Goal: Information Seeking & Learning: Learn about a topic

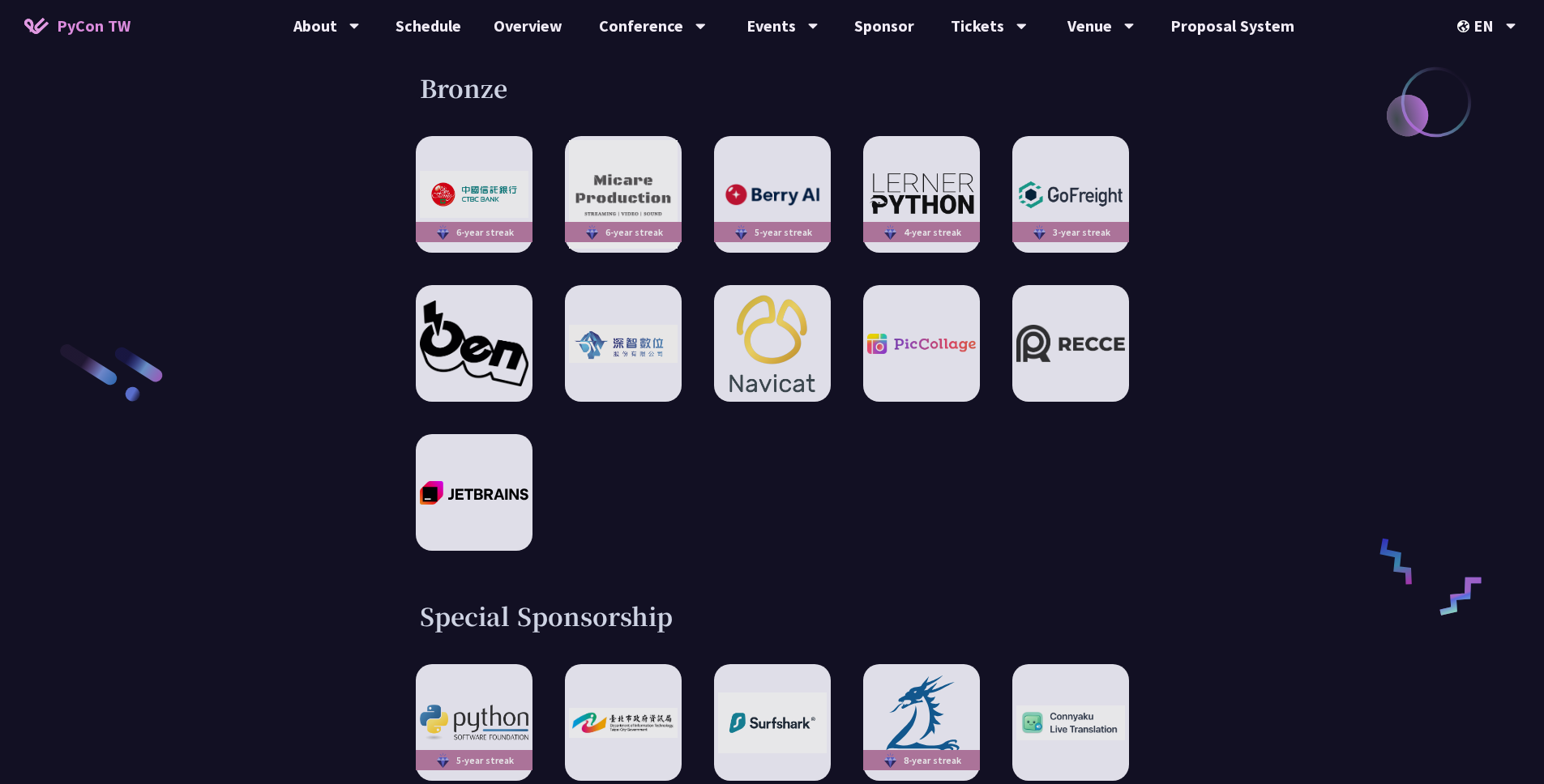
scroll to position [2557, 0]
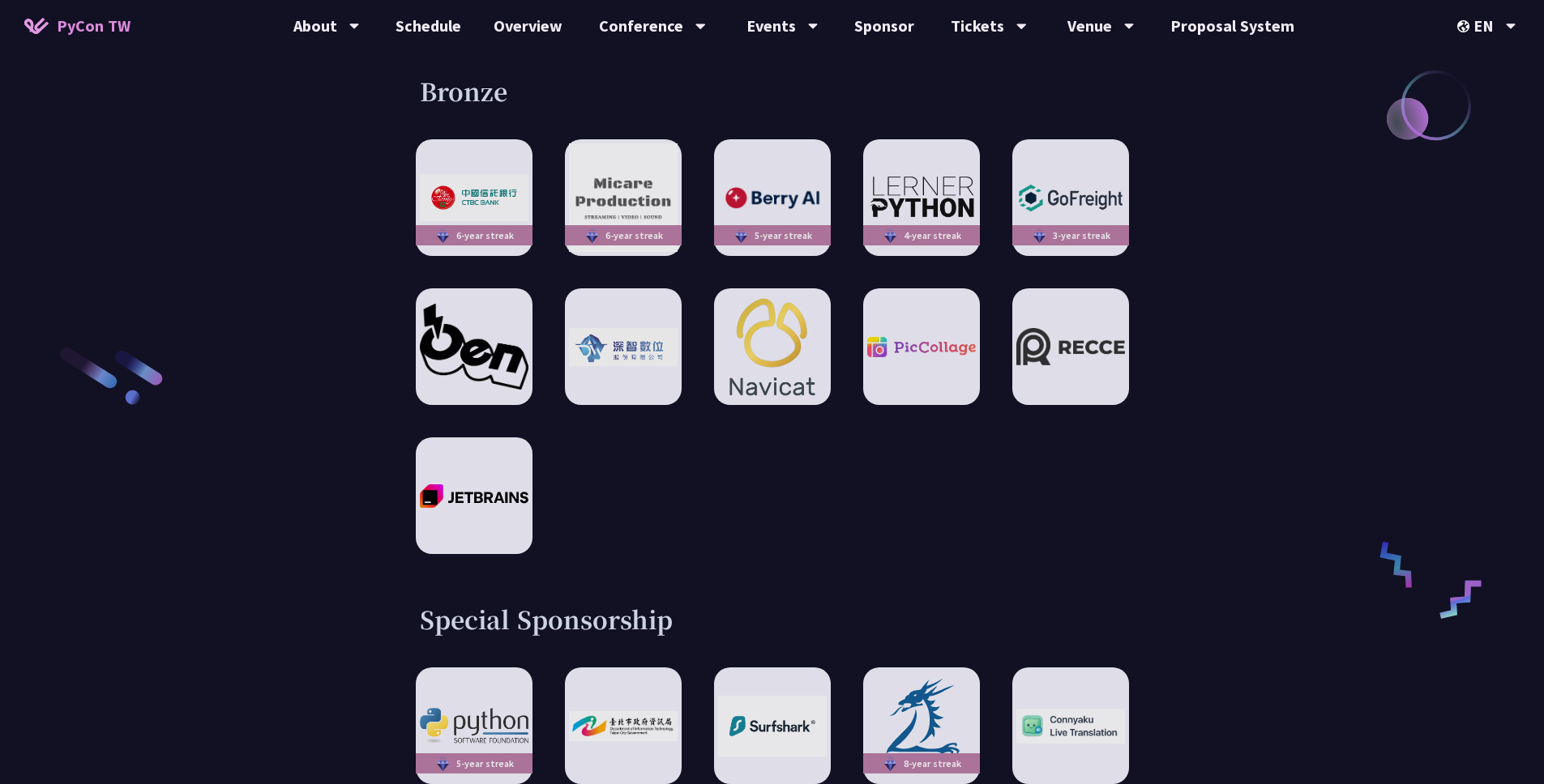
click at [841, 456] on div "6-year streak 6-year streak 5-year streak 4-year streak 3-year streak" at bounding box center [772, 347] width 713 height 415
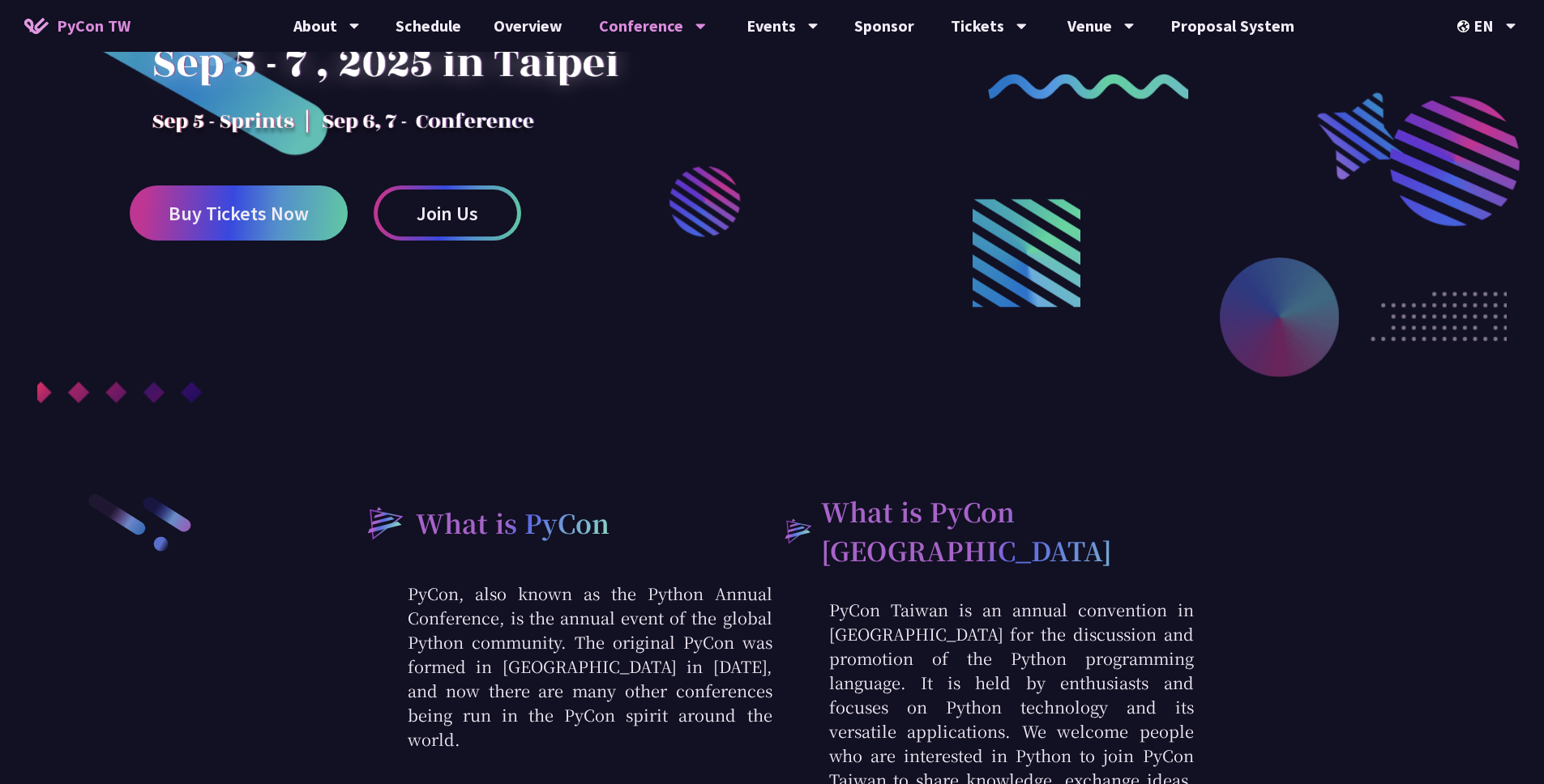
scroll to position [317, 0]
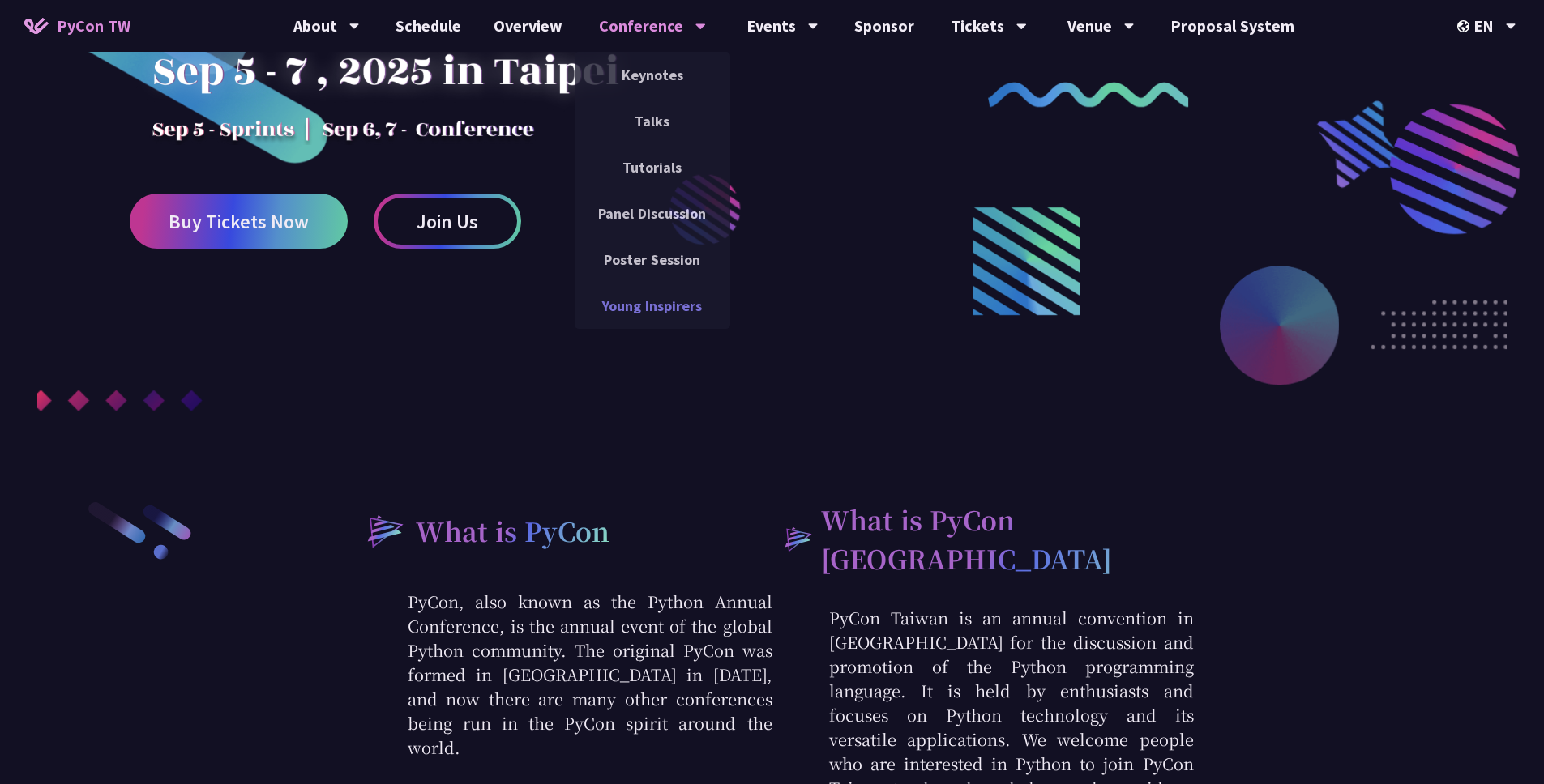
click at [691, 299] on link "Young Inspirers" at bounding box center [652, 306] width 156 height 38
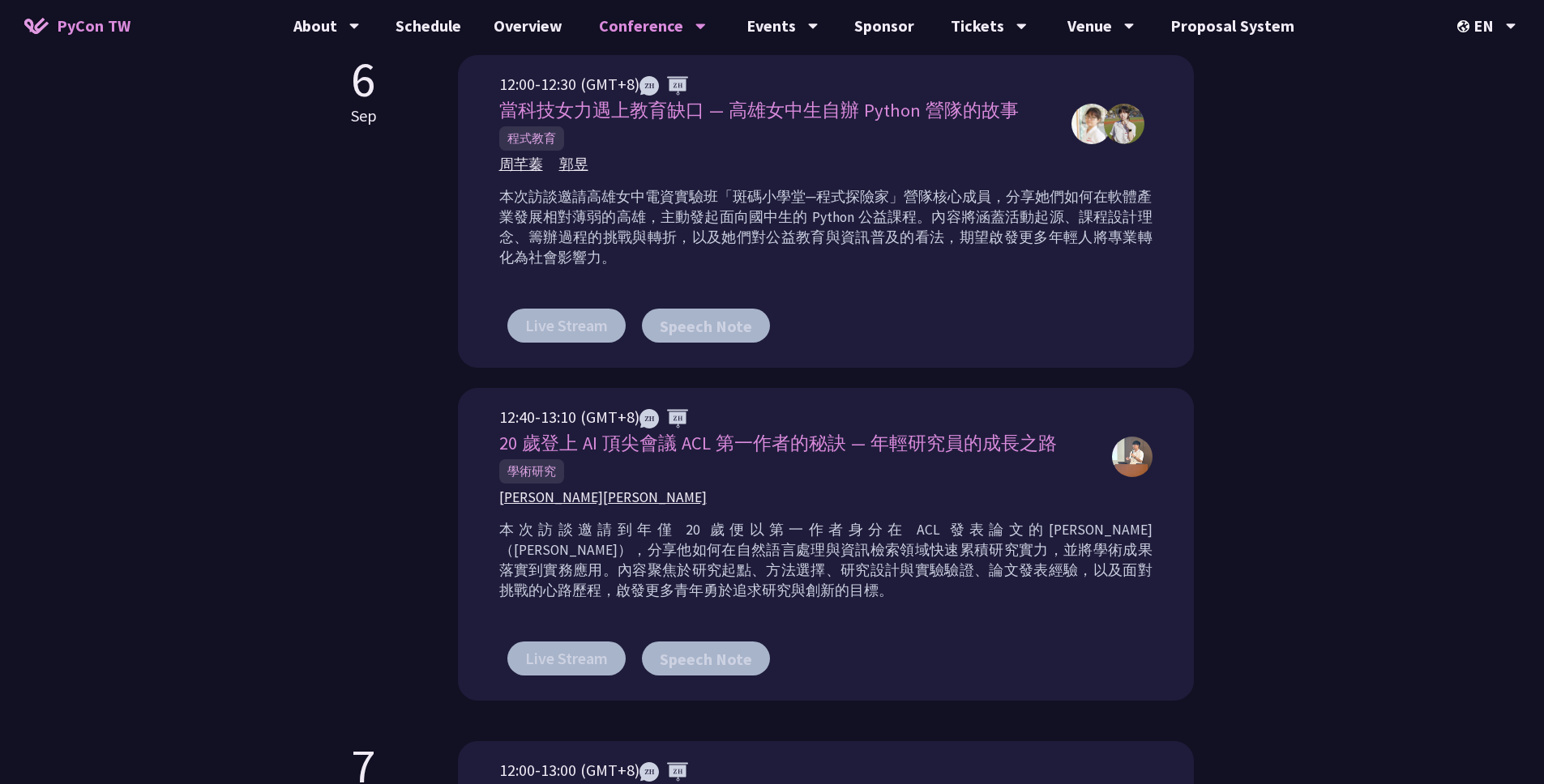
scroll to position [661, 0]
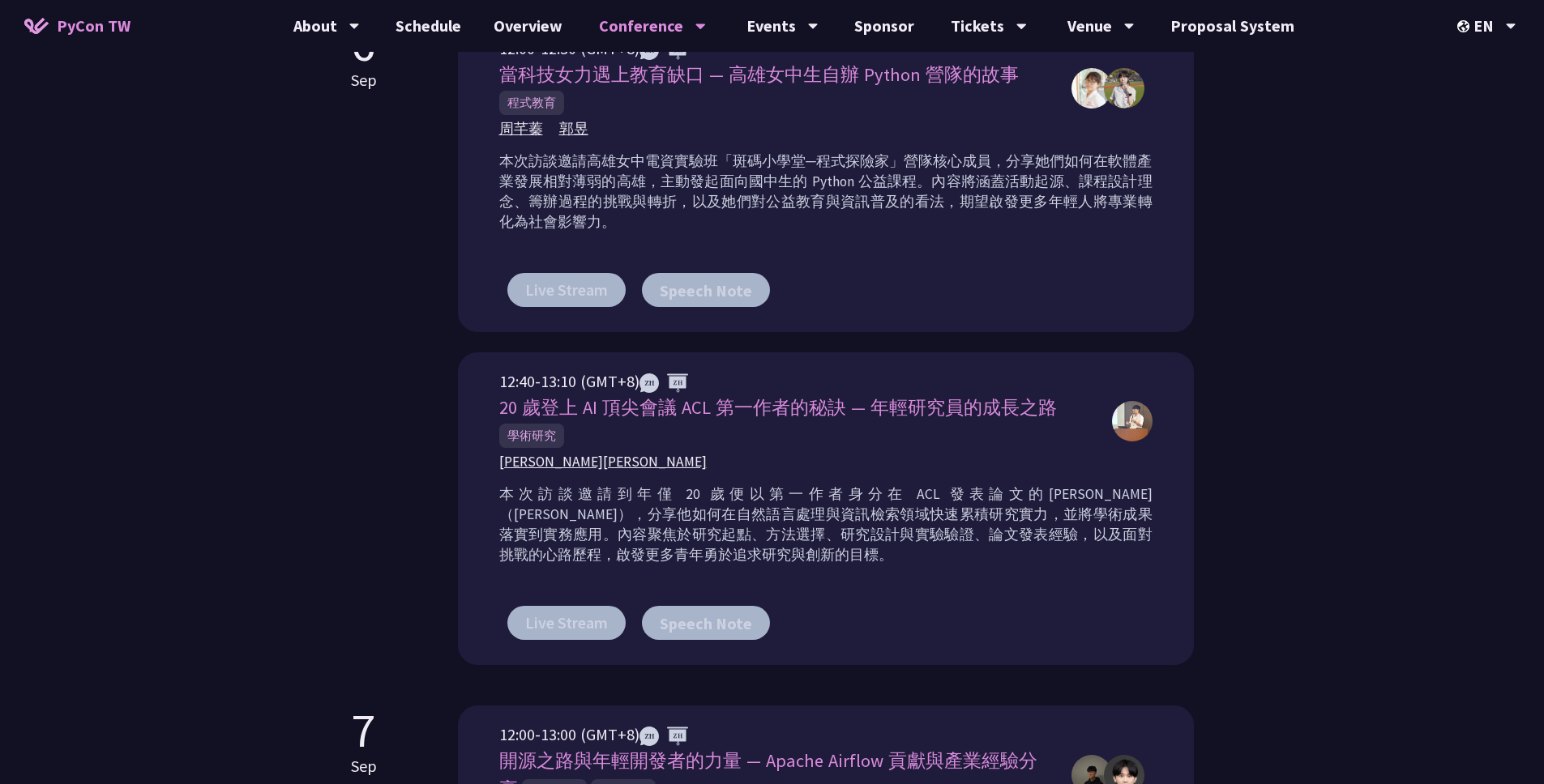
click at [1335, 312] on div "Young Inspirers Young Inspirers is an initiative first introduced by PyCon Taiw…" at bounding box center [772, 231] width 1544 height 1783
drag, startPoint x: 674, startPoint y: 410, endPoint x: 702, endPoint y: 411, distance: 28.0
click at [702, 411] on span "20 歲登上 AI 頂尖會議 ACL 第一作者的秘訣 — 年輕研究員的成長之路" at bounding box center [778, 408] width 558 height 22
click at [667, 411] on span "20 歲登上 AI 頂尖會議 ACL 第一作者的秘訣 — 年輕研究員的成長之路" at bounding box center [778, 408] width 558 height 22
drag, startPoint x: 796, startPoint y: 493, endPoint x: 818, endPoint y: 493, distance: 22.0
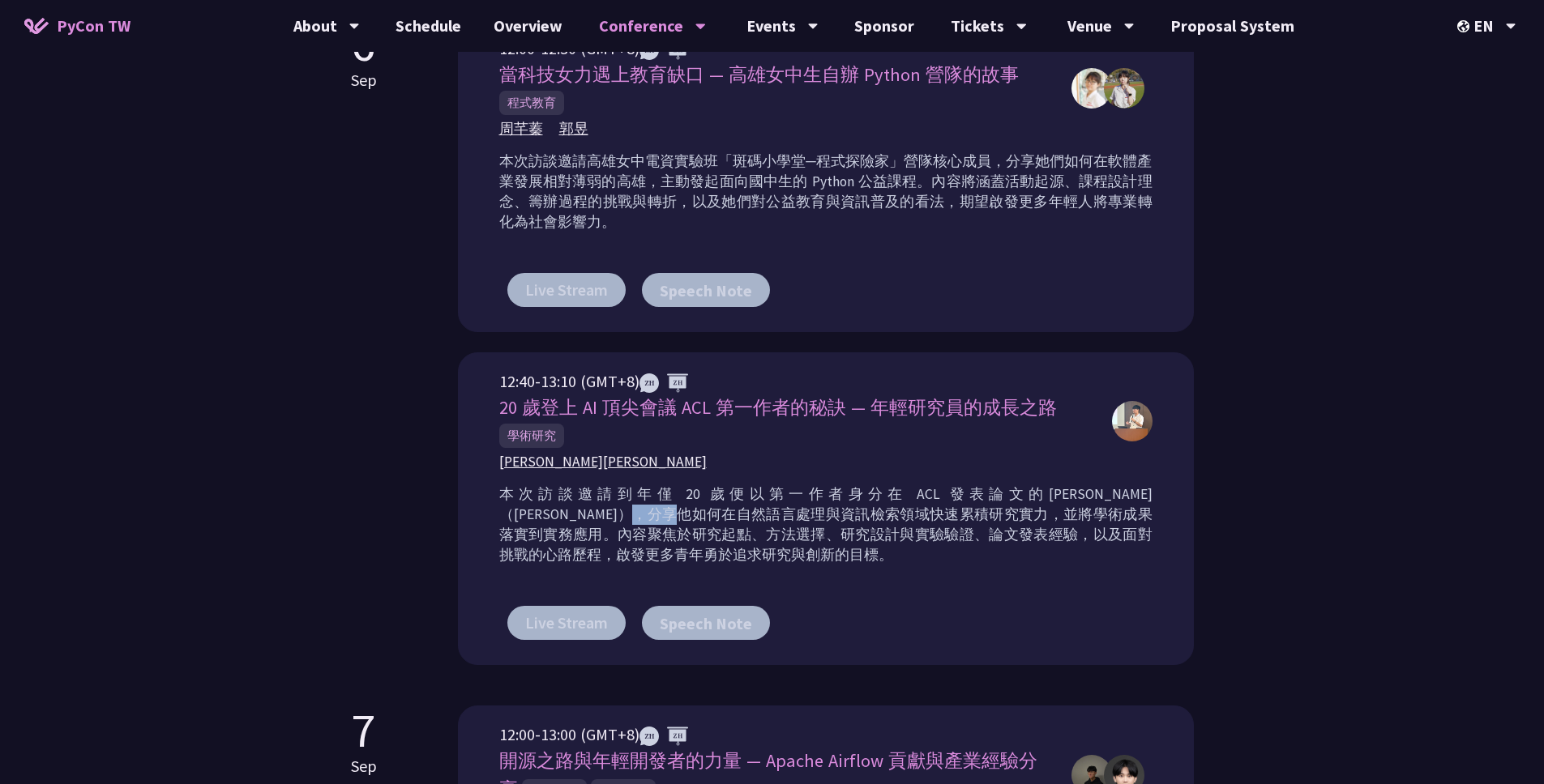
click at [818, 493] on p "本次訪談邀請到年僅 20 歲便以第一作者身分在 ACL 發表論文的[PERSON_NAME]（[PERSON_NAME]），分享他如何在自然語言處理與資訊檢索…" at bounding box center [826, 525] width 653 height 81
copy p "ACL"
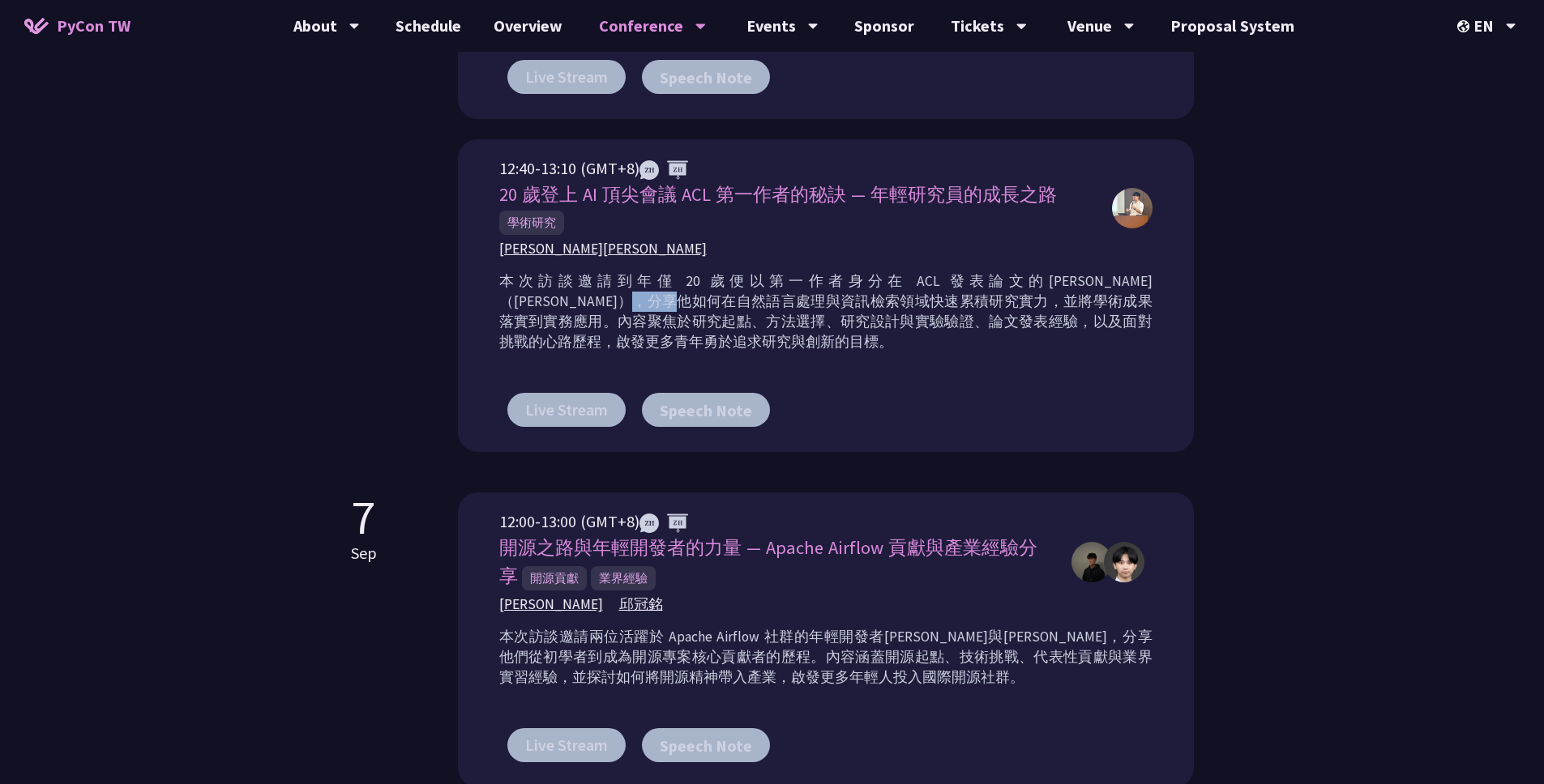
scroll to position [891, 0]
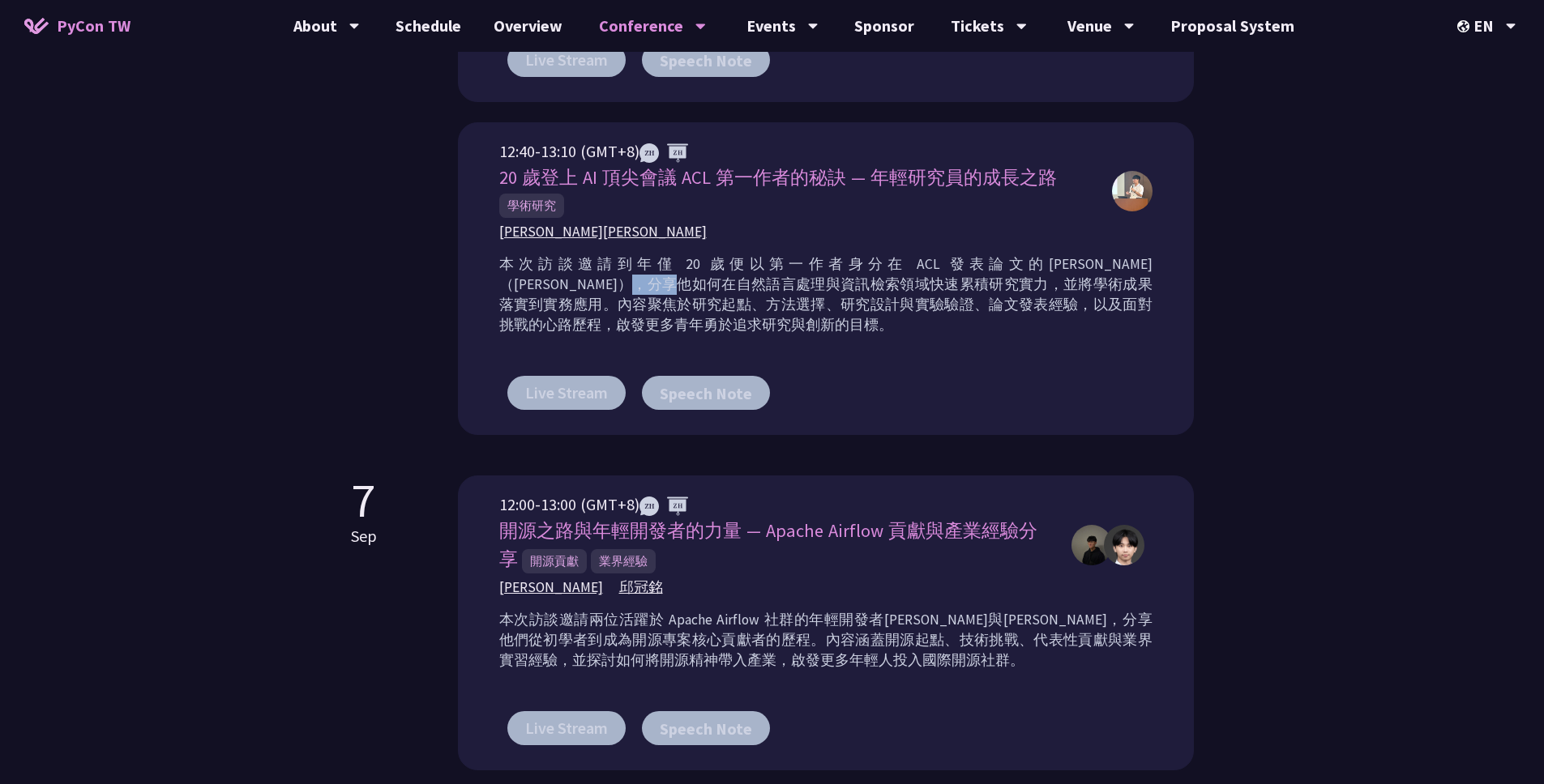
click at [1310, 311] on div "Young Inspirers Young Inspirers is an initiative first introduced by PyCon Taiw…" at bounding box center [772, 0] width 1544 height 1783
click at [1310, 309] on div "Young Inspirers Young Inspirers is an initiative first introduced by PyCon Taiw…" at bounding box center [772, 0] width 1544 height 1783
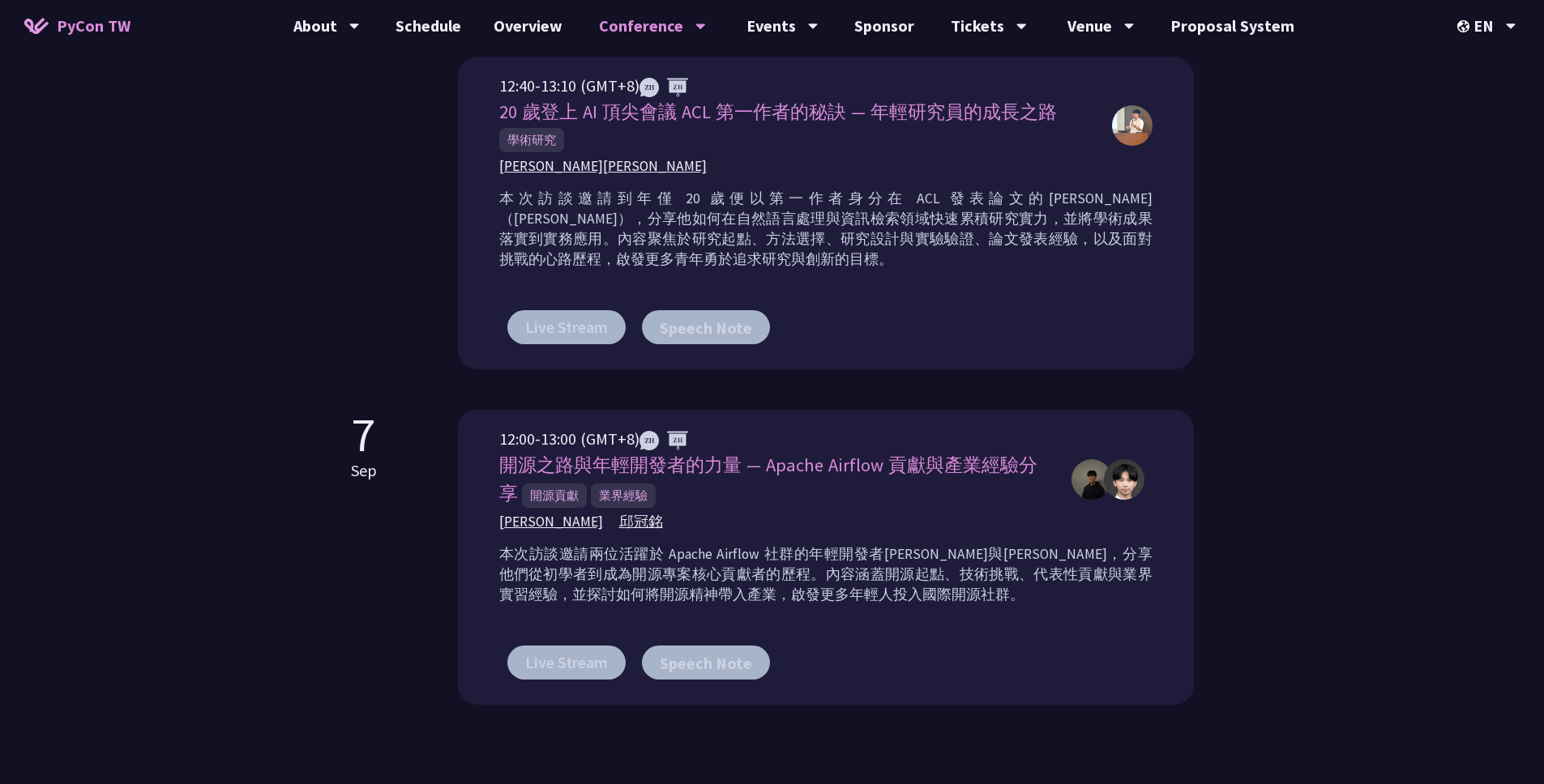
scroll to position [959, 0]
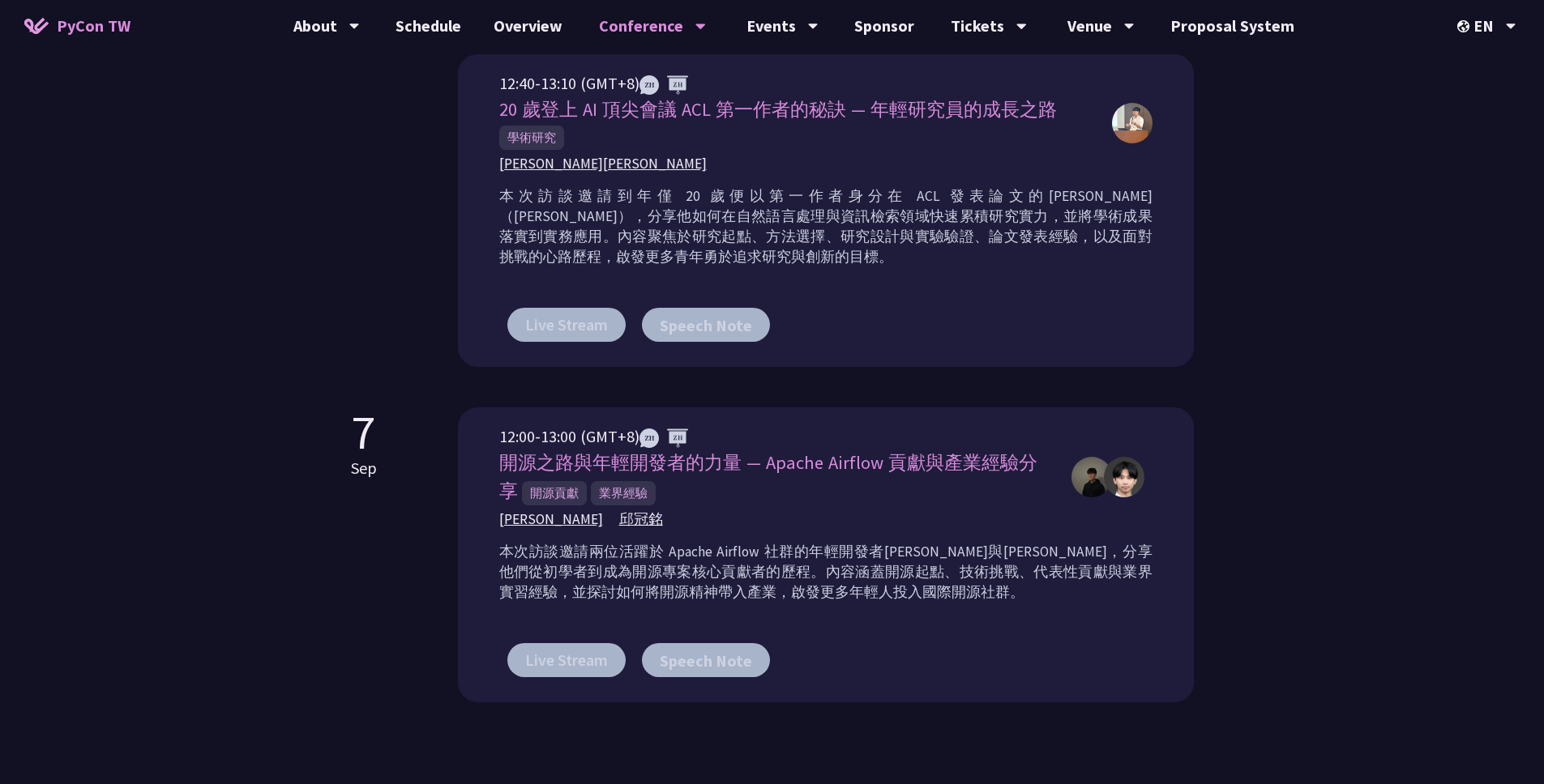
click at [599, 547] on p "本次訪談邀請兩位活躍於 Apache Airflow 社群的年輕開發者[PERSON_NAME]與[PERSON_NAME]，分享他們從初學者到成為開源專案核…" at bounding box center [826, 573] width 653 height 61
click at [563, 517] on span "[PERSON_NAME]" at bounding box center [551, 520] width 104 height 20
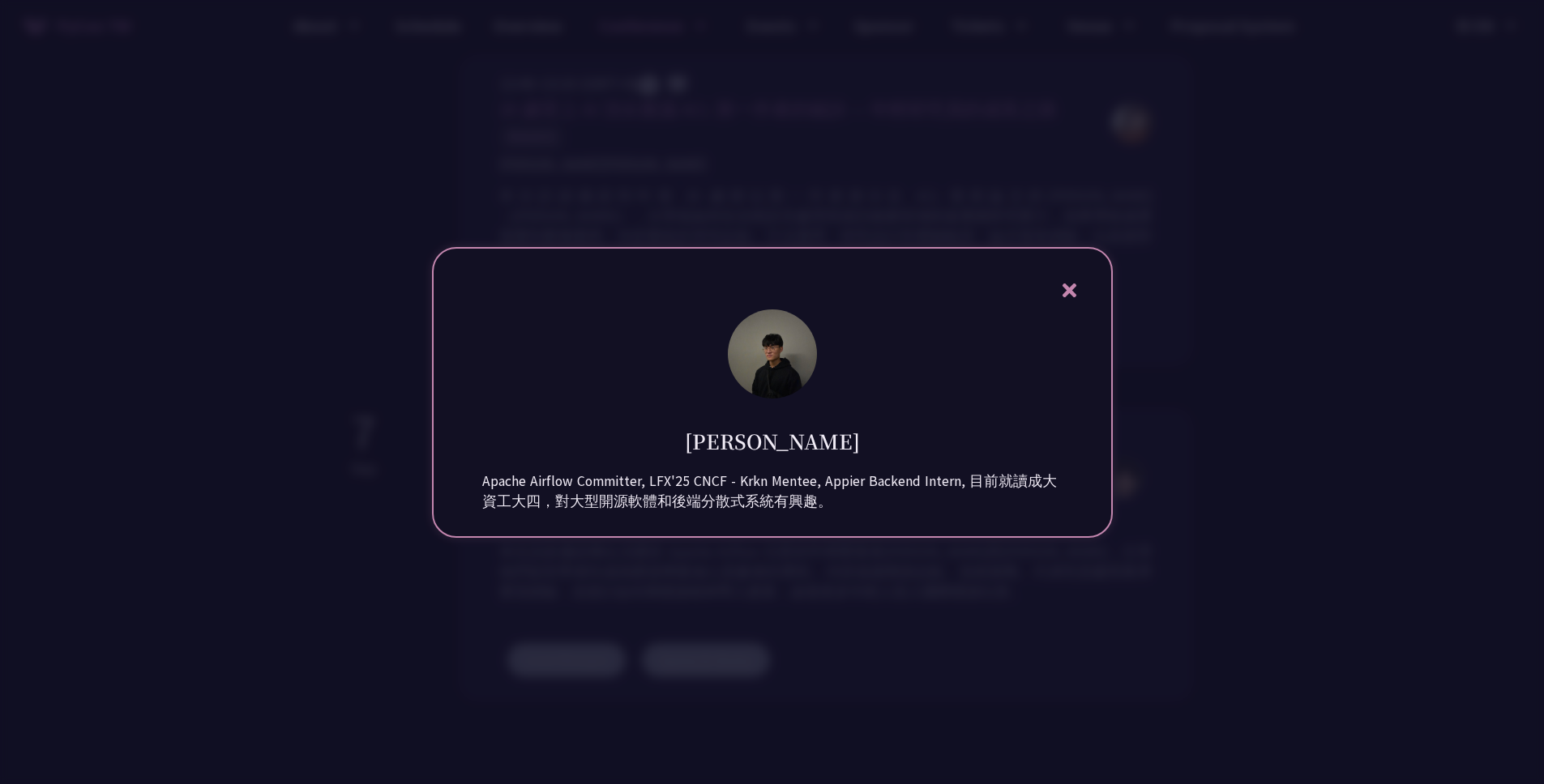
click at [1072, 269] on div "[PERSON_NAME] Apache Airflow Committer, LFX'25 CNCF - Krkn Mentee, Appier Backe…" at bounding box center [772, 393] width 680 height 291
click at [1069, 281] on icon at bounding box center [1069, 291] width 20 height 20
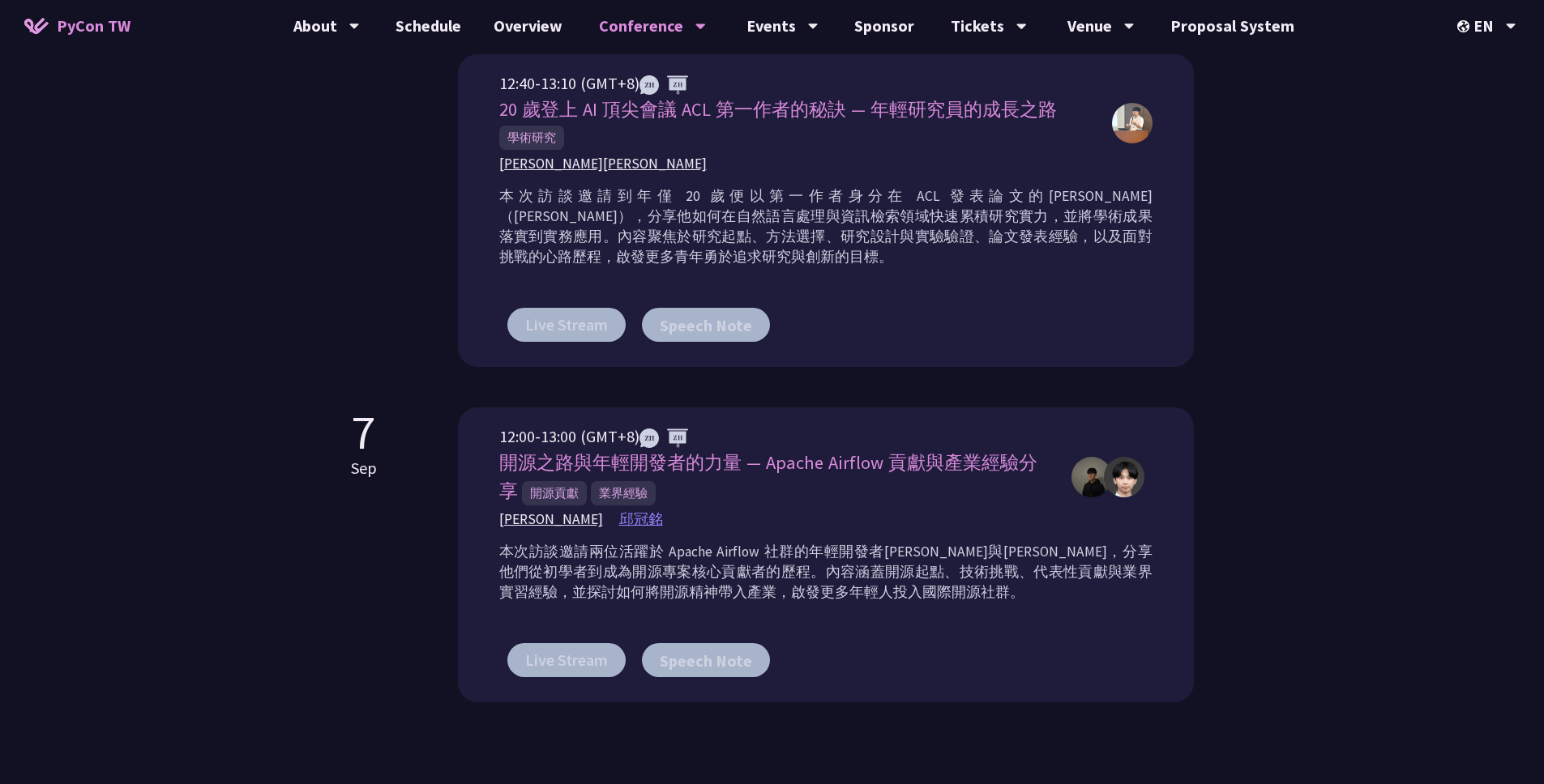
click at [636, 513] on span "邱冠銘" at bounding box center [640, 520] width 44 height 20
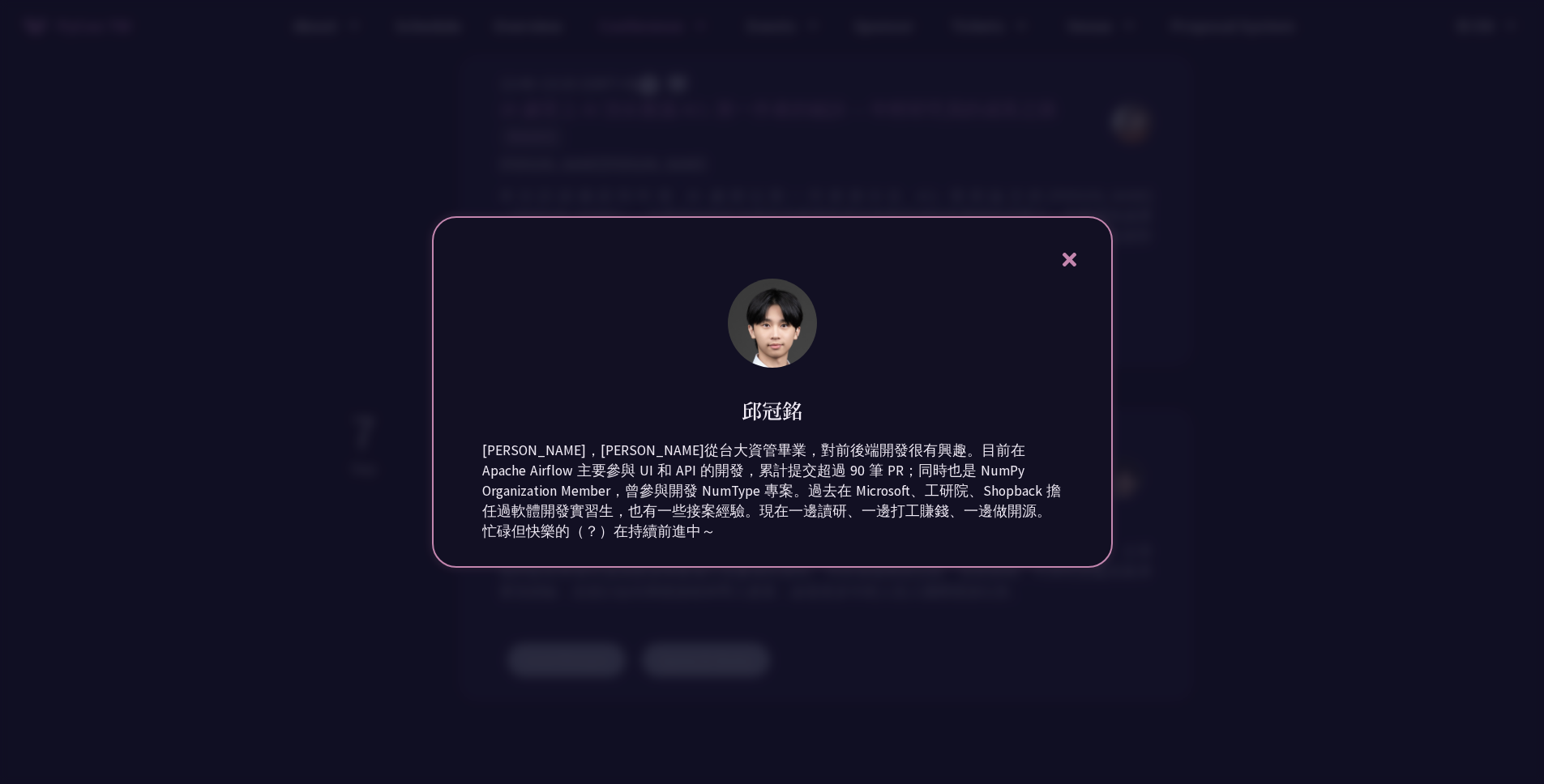
click at [1073, 259] on icon at bounding box center [1069, 259] width 20 height 20
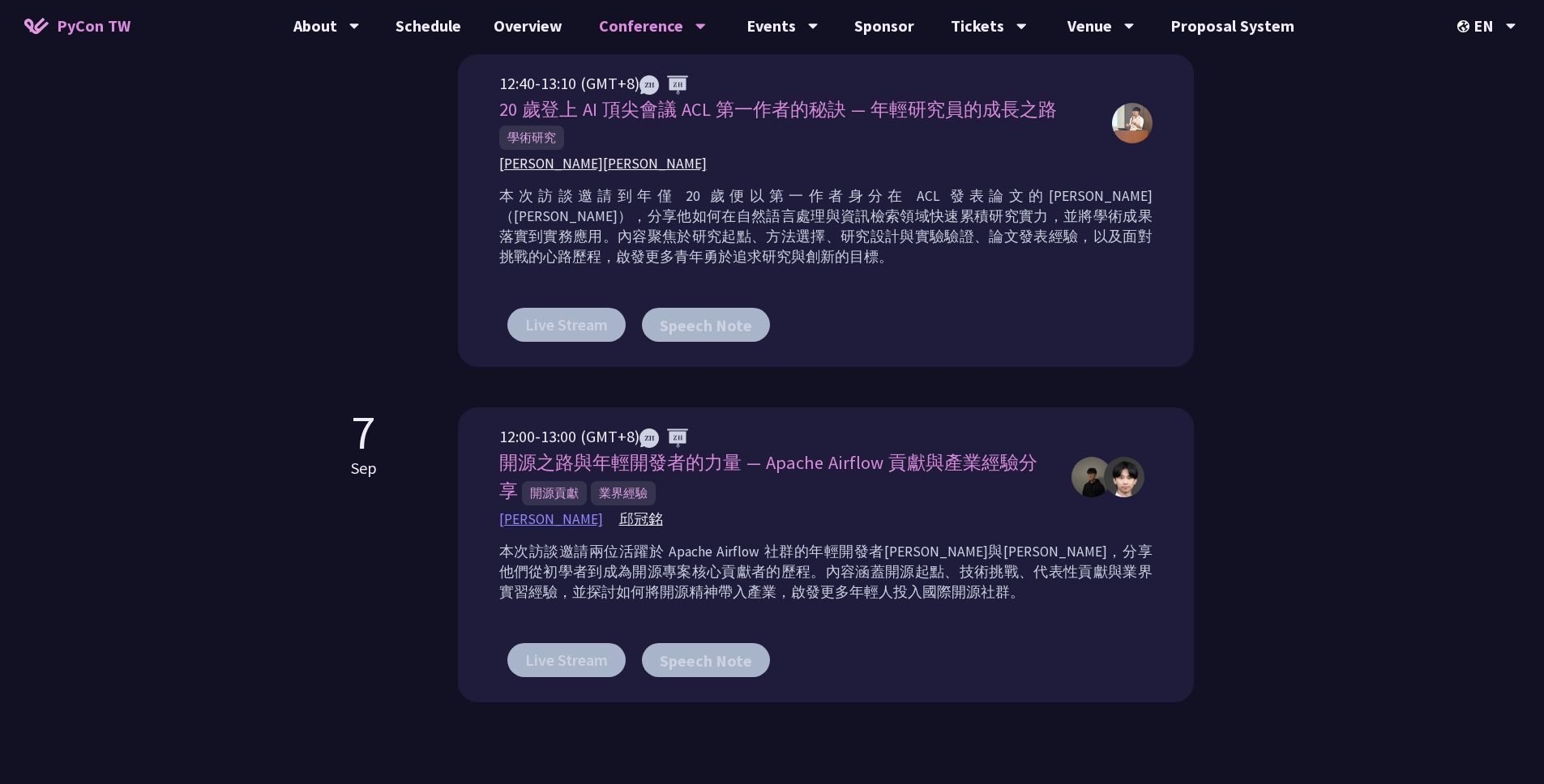
click at [557, 512] on span "[PERSON_NAME]" at bounding box center [551, 520] width 104 height 20
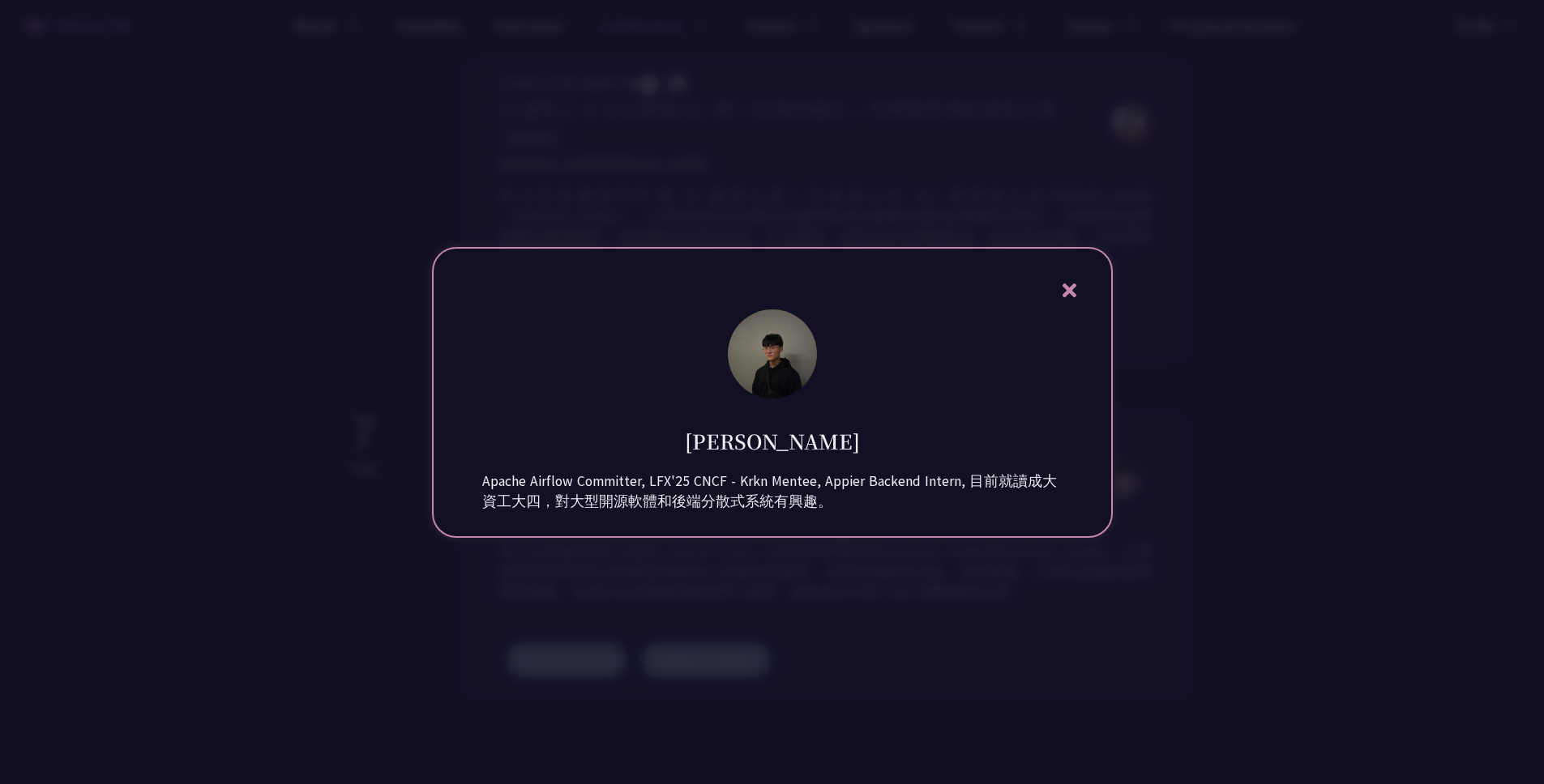
click at [1070, 284] on icon at bounding box center [1069, 290] width 14 height 14
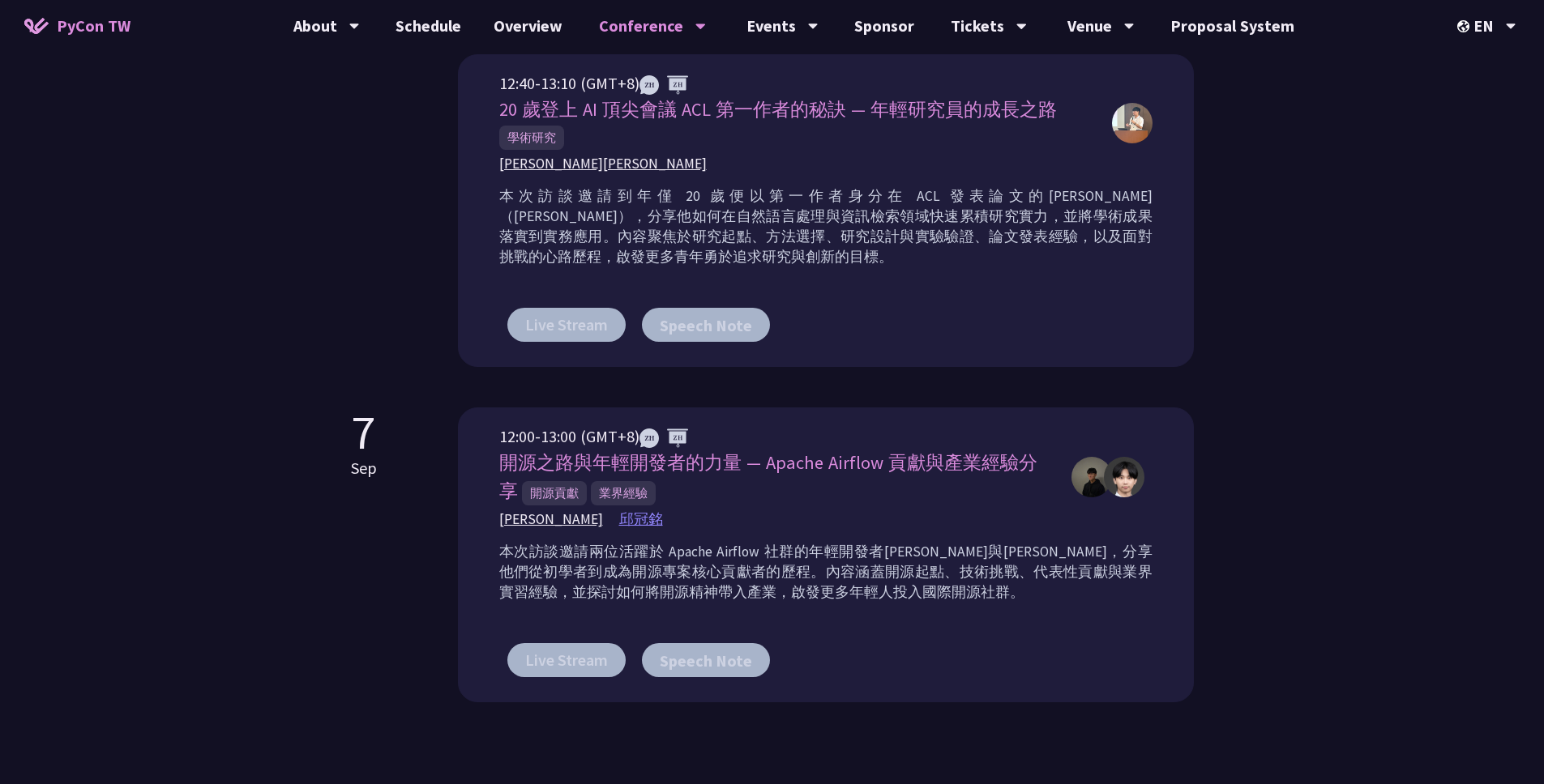
click at [633, 521] on span "邱冠銘" at bounding box center [640, 520] width 44 height 20
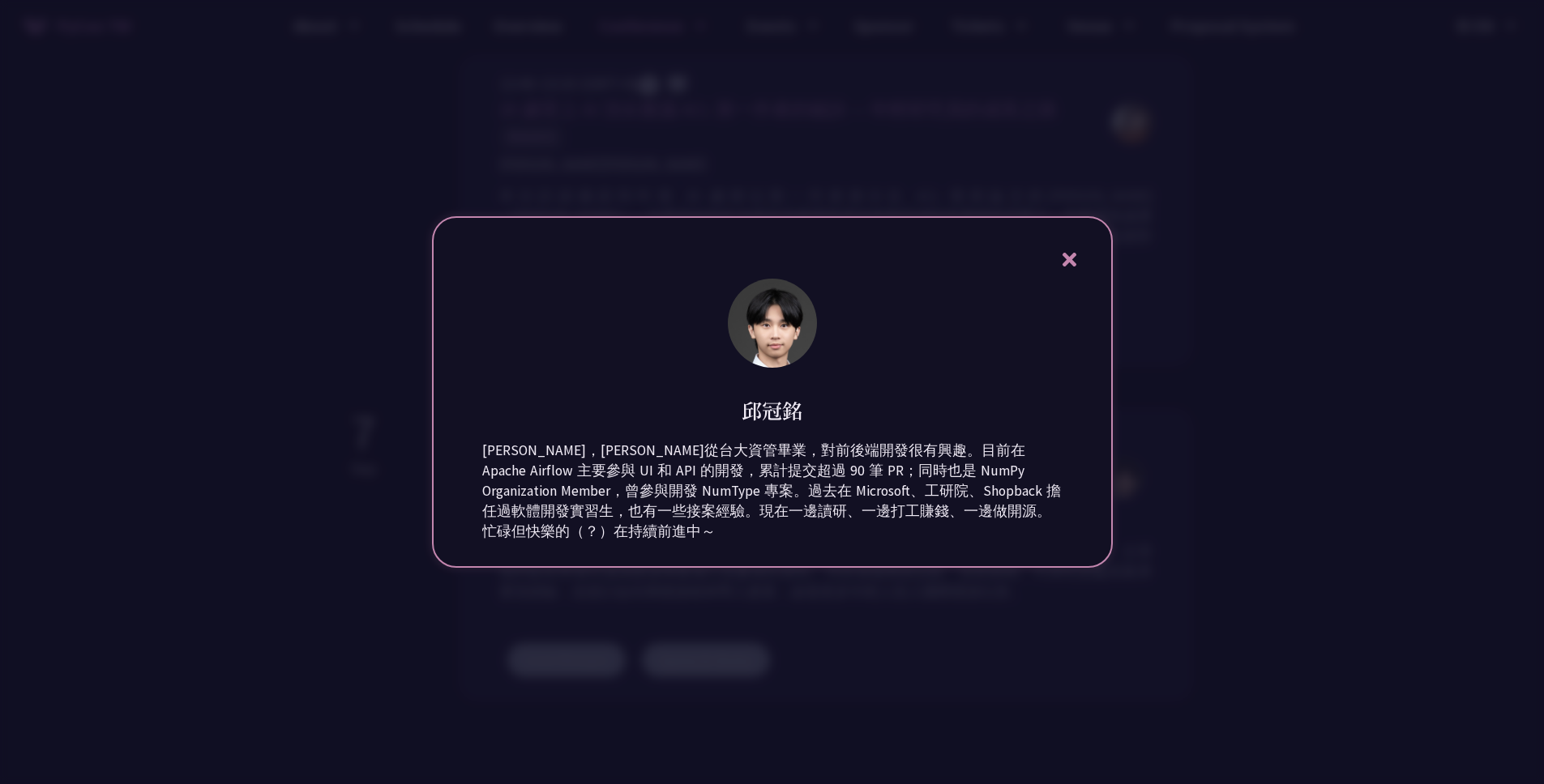
click at [1072, 255] on icon at bounding box center [1069, 259] width 14 height 14
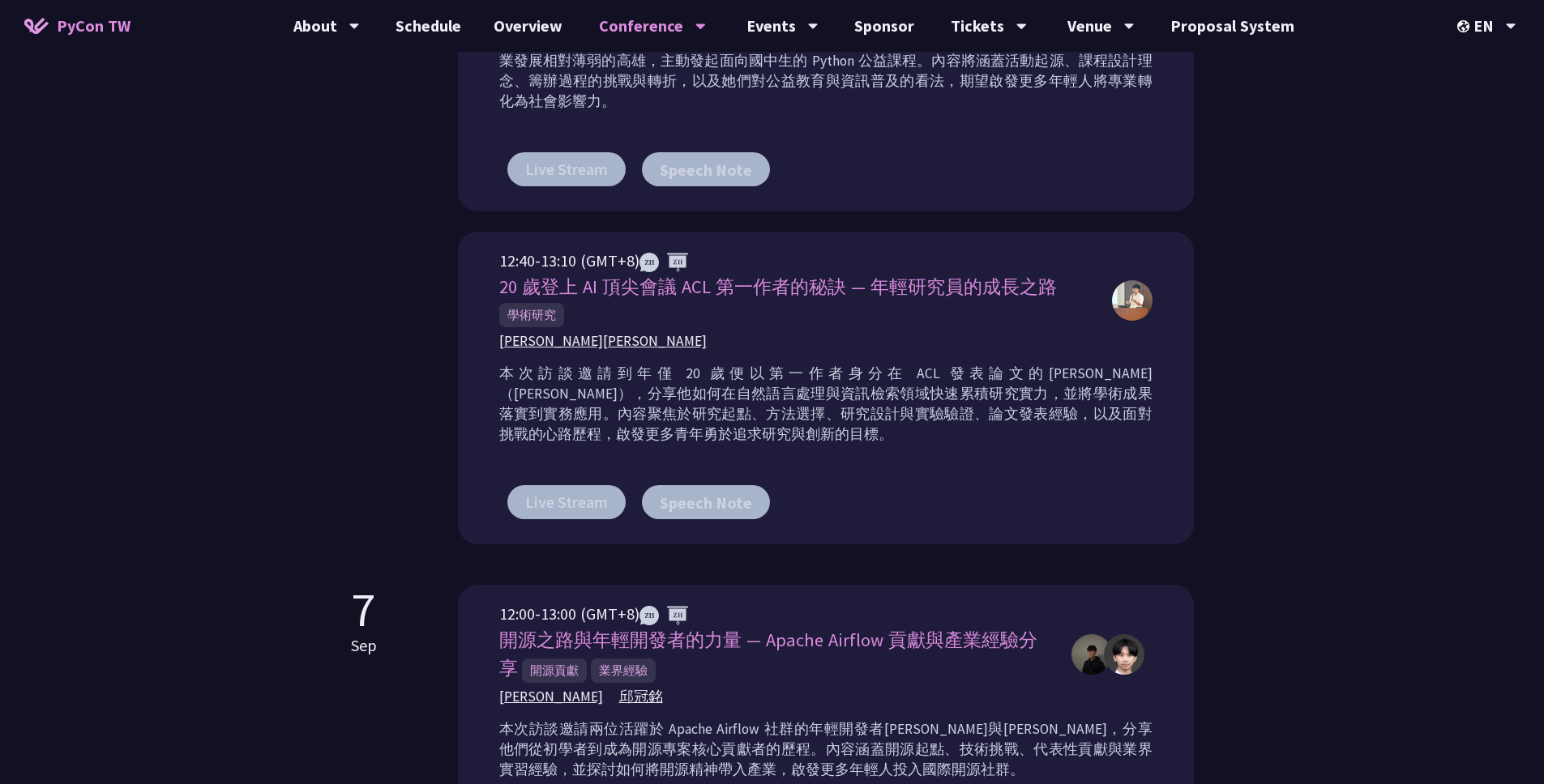
scroll to position [795, 0]
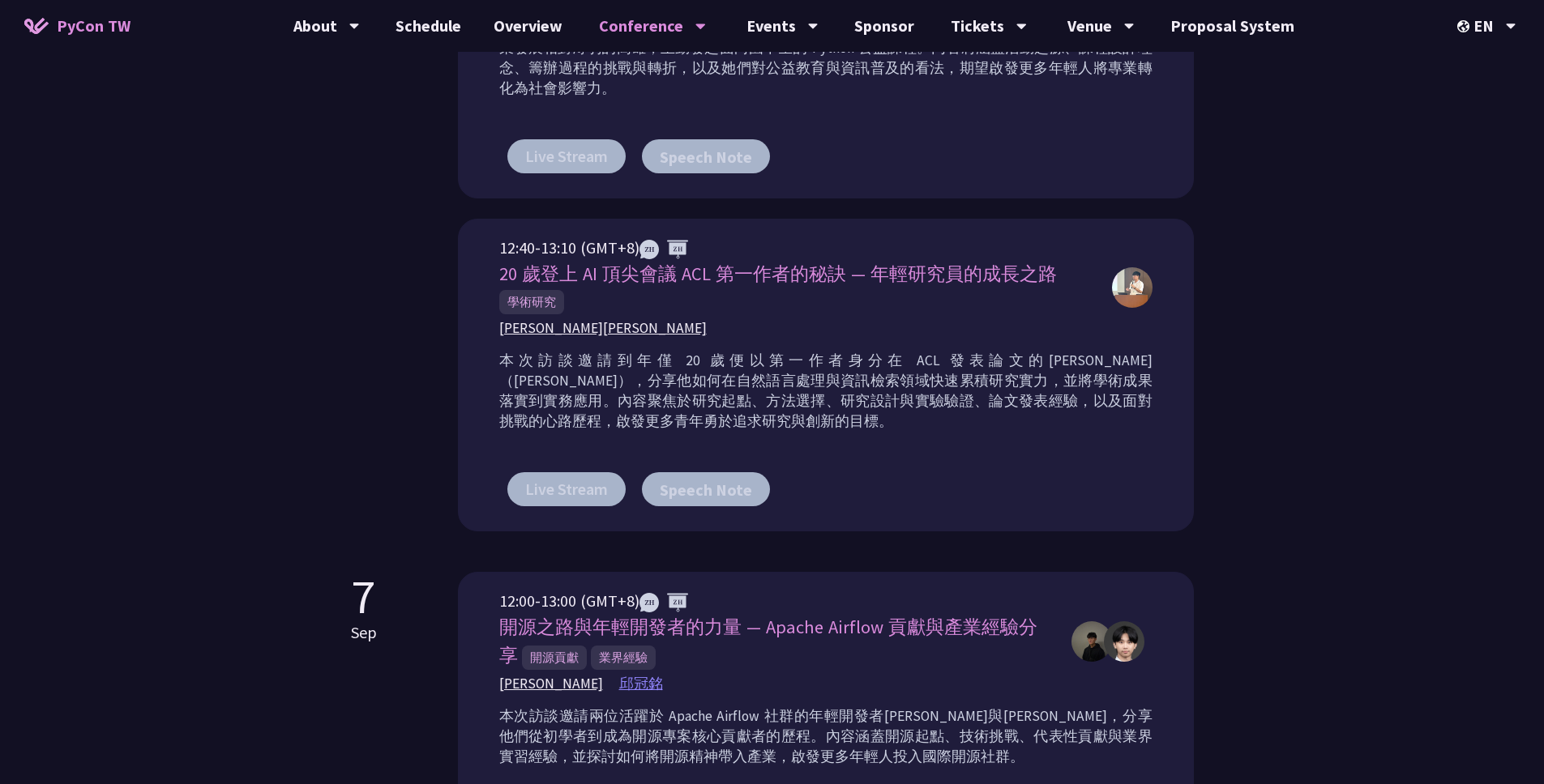
click at [624, 680] on span "邱冠銘" at bounding box center [640, 684] width 44 height 20
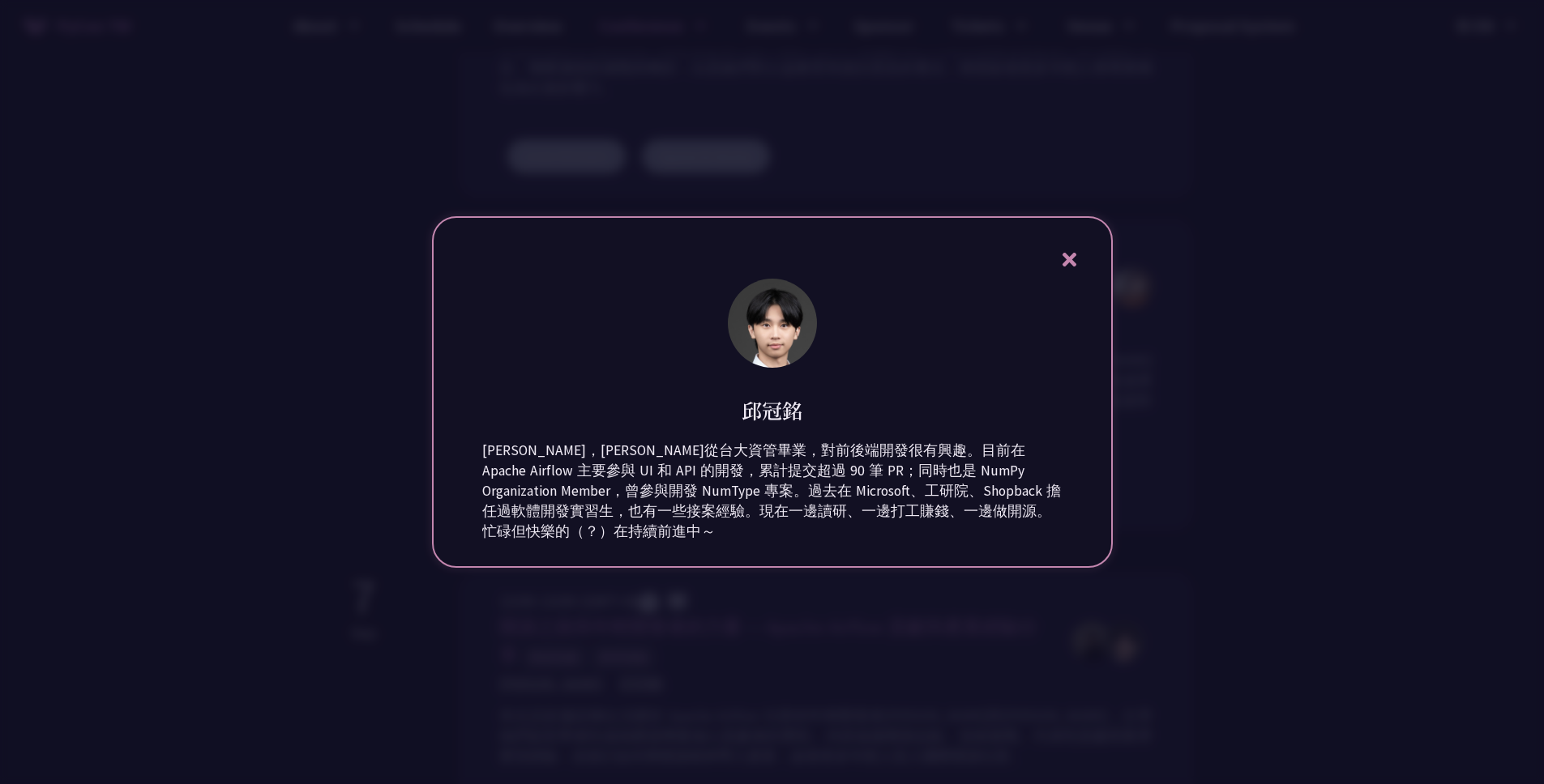
click at [1058, 250] on div "[PERSON_NAME] [PERSON_NAME]，剛從台大資管畢業，對前後端開發很有興趣。目前在 Apache Airflow 主要參與 UI 和 AP…" at bounding box center [772, 391] width 680 height 351
click at [1067, 255] on icon at bounding box center [1069, 259] width 20 height 20
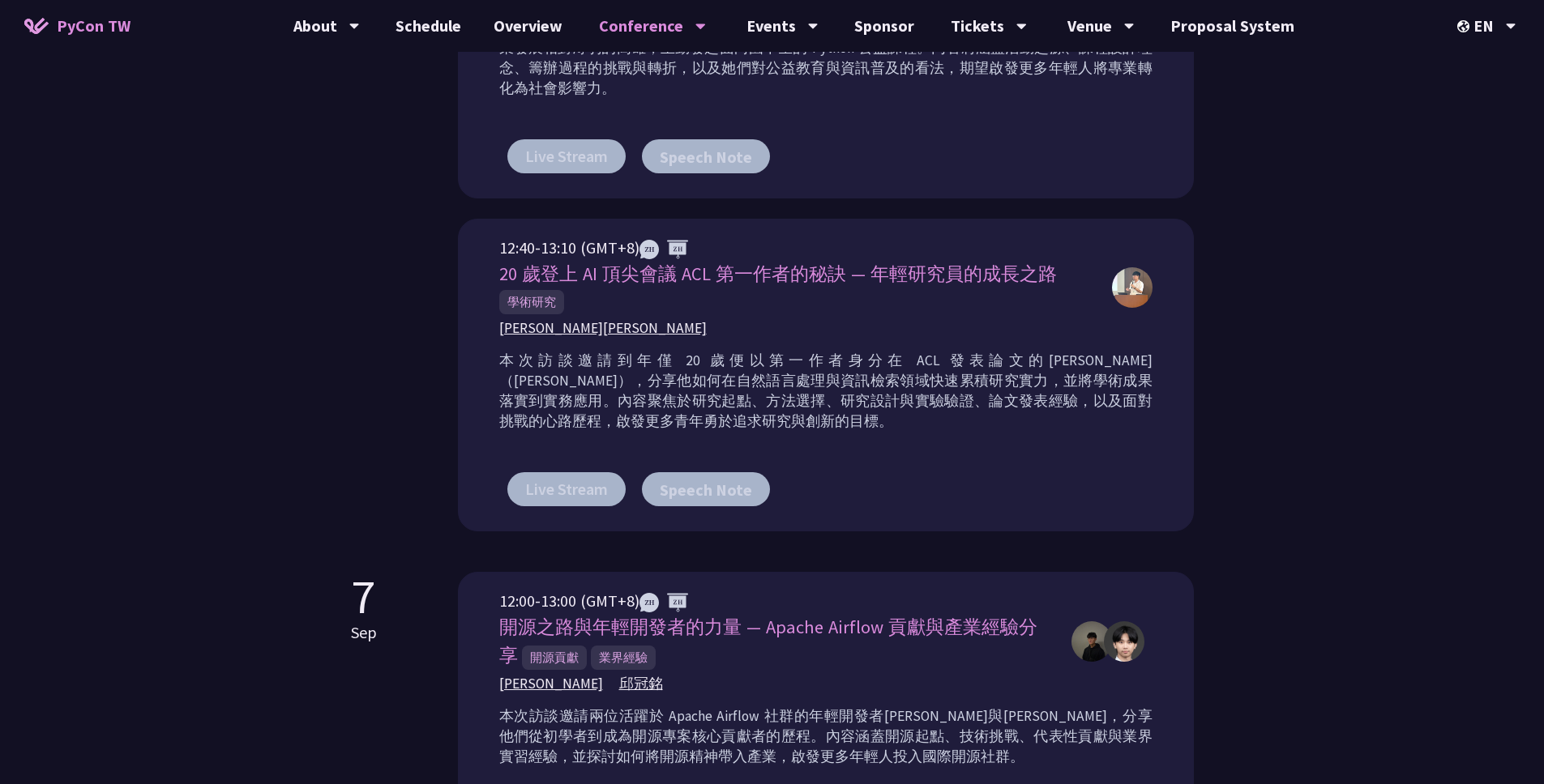
click at [1285, 274] on div "Young Inspirers Young Inspirers is an initiative first introduced by PyCon Taiw…" at bounding box center [772, 96] width 1544 height 1783
click at [1427, 268] on div "Young Inspirers Young Inspirers is an initiative first introduced by PyCon Taiw…" at bounding box center [772, 96] width 1544 height 1783
click at [1431, 349] on div "Young Inspirers Young Inspirers is an initiative first introduced by PyCon Taiw…" at bounding box center [772, 96] width 1544 height 1783
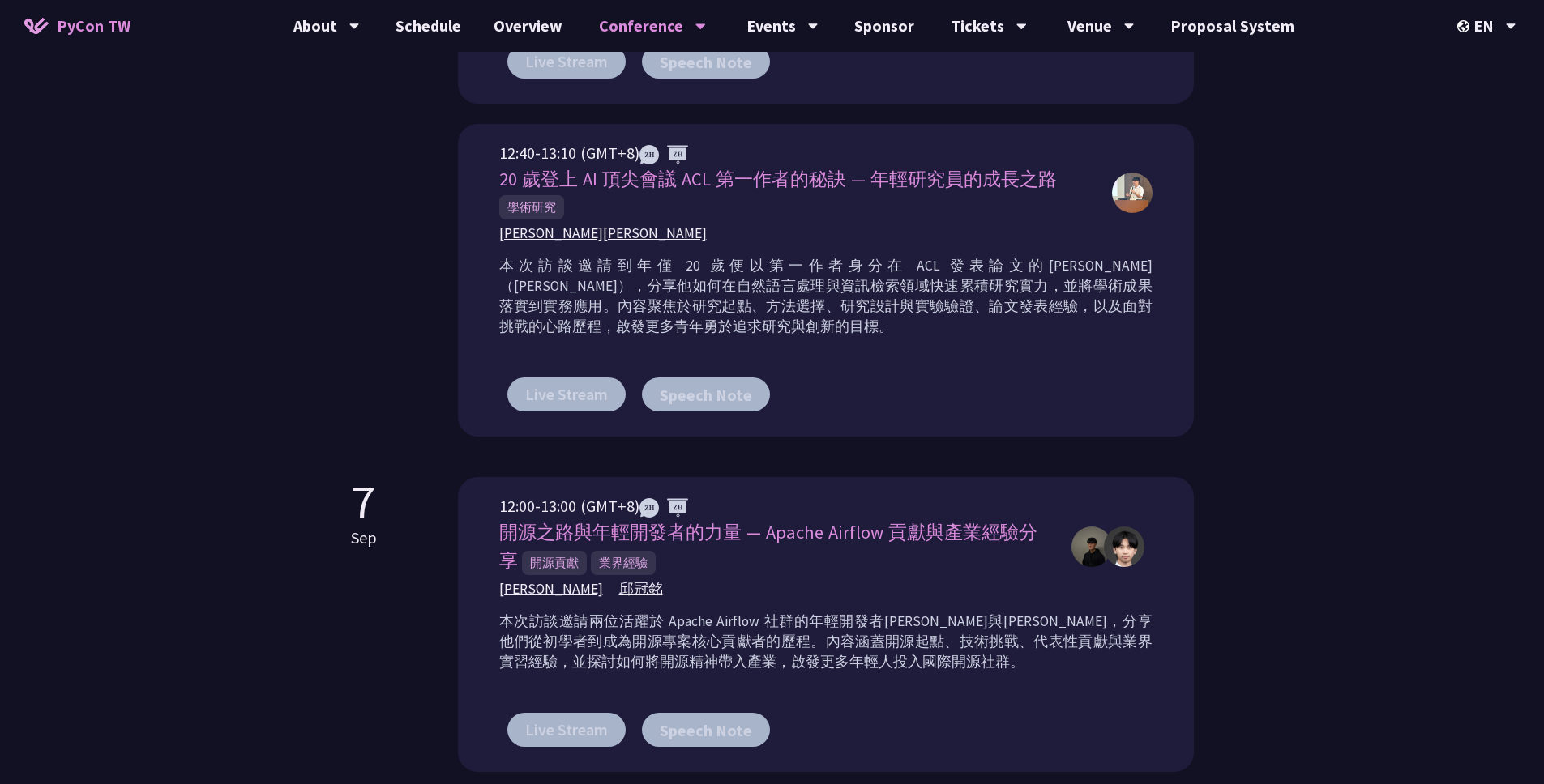
scroll to position [888, 0]
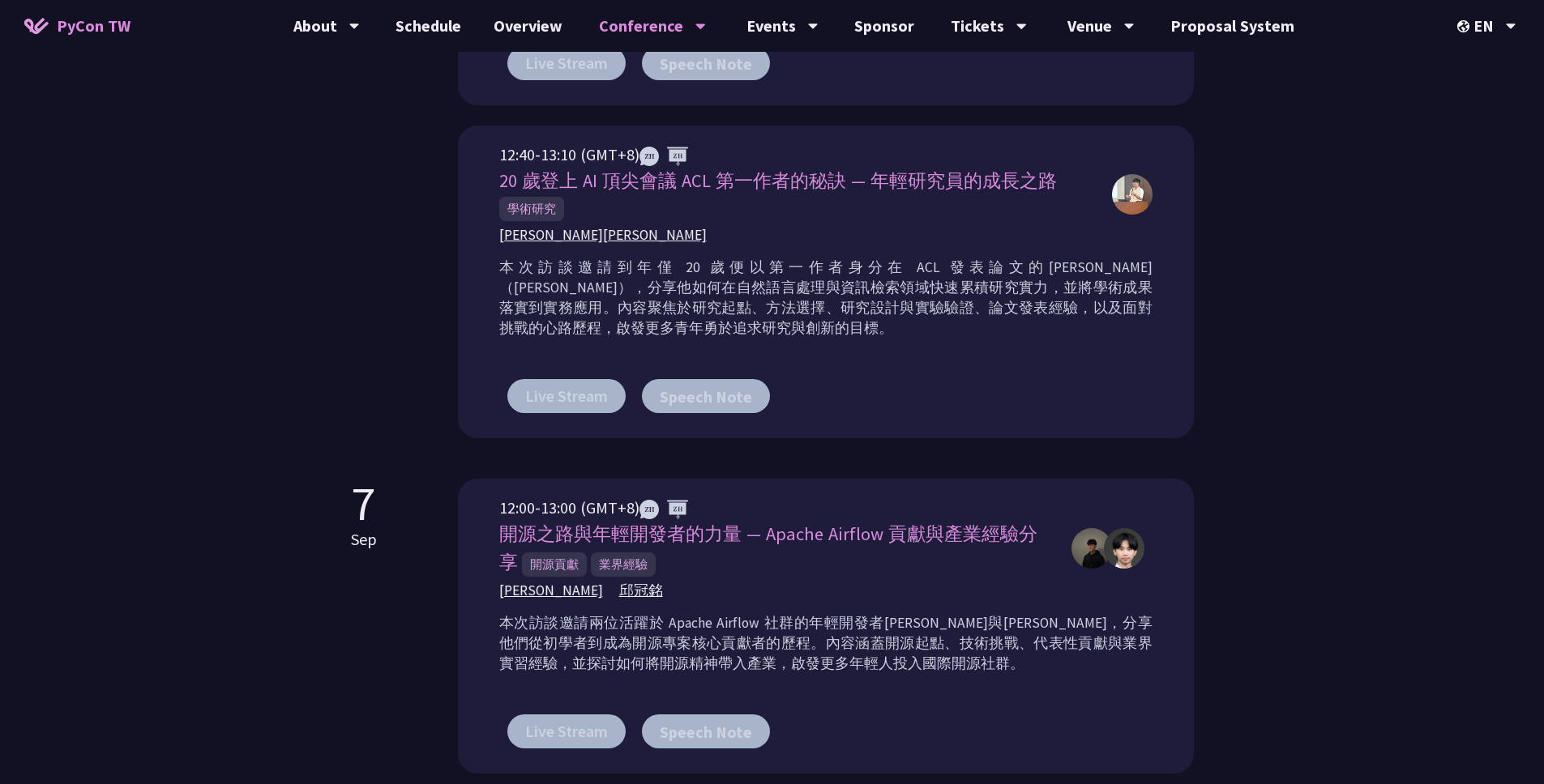
click at [1358, 373] on div "Young Inspirers Young Inspirers is an initiative first introduced by PyCon Taiw…" at bounding box center [772, 4] width 1544 height 1783
click at [622, 591] on span "邱冠銘" at bounding box center [640, 591] width 44 height 20
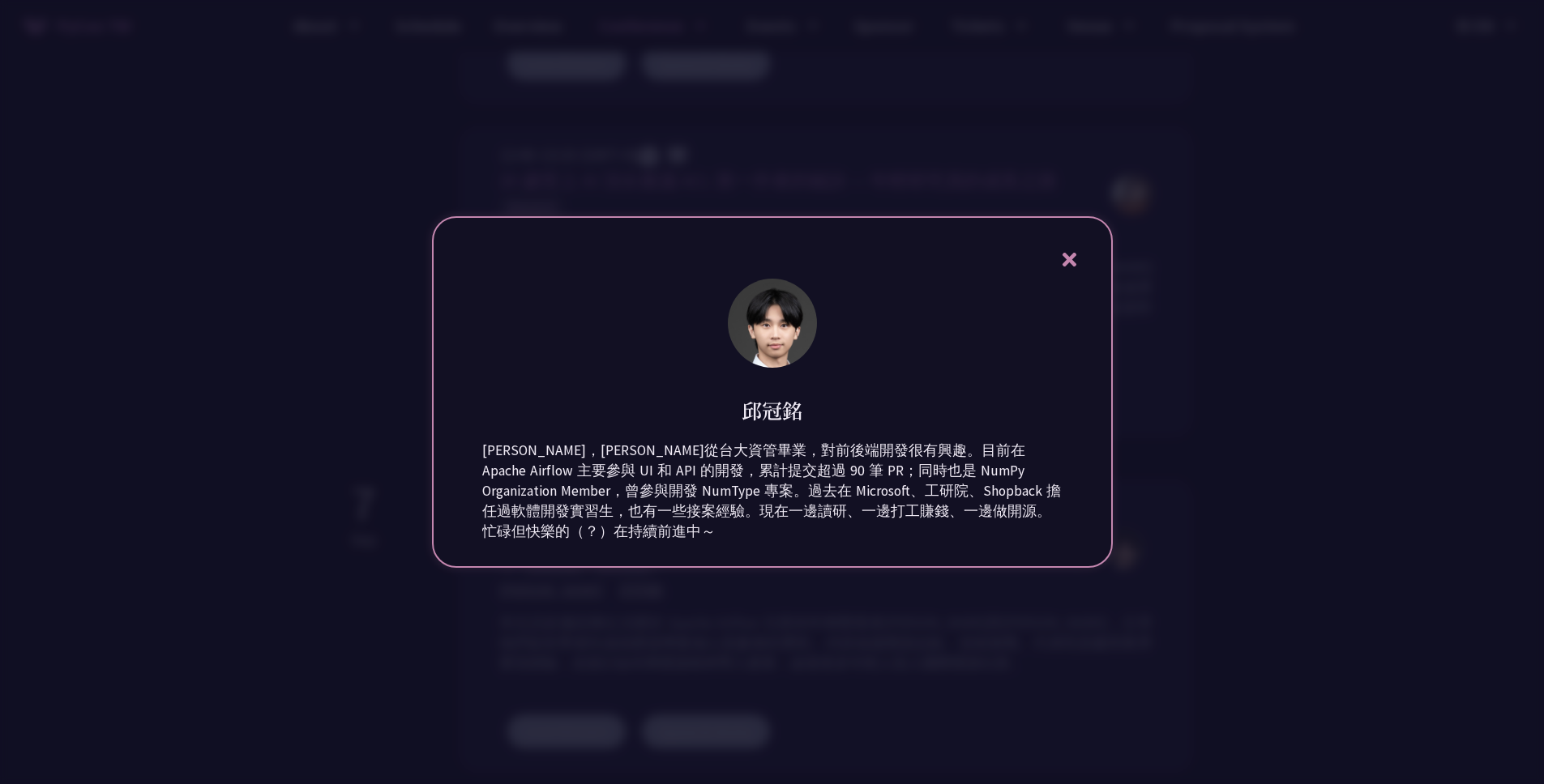
click at [1324, 566] on div at bounding box center [772, 392] width 1544 height 784
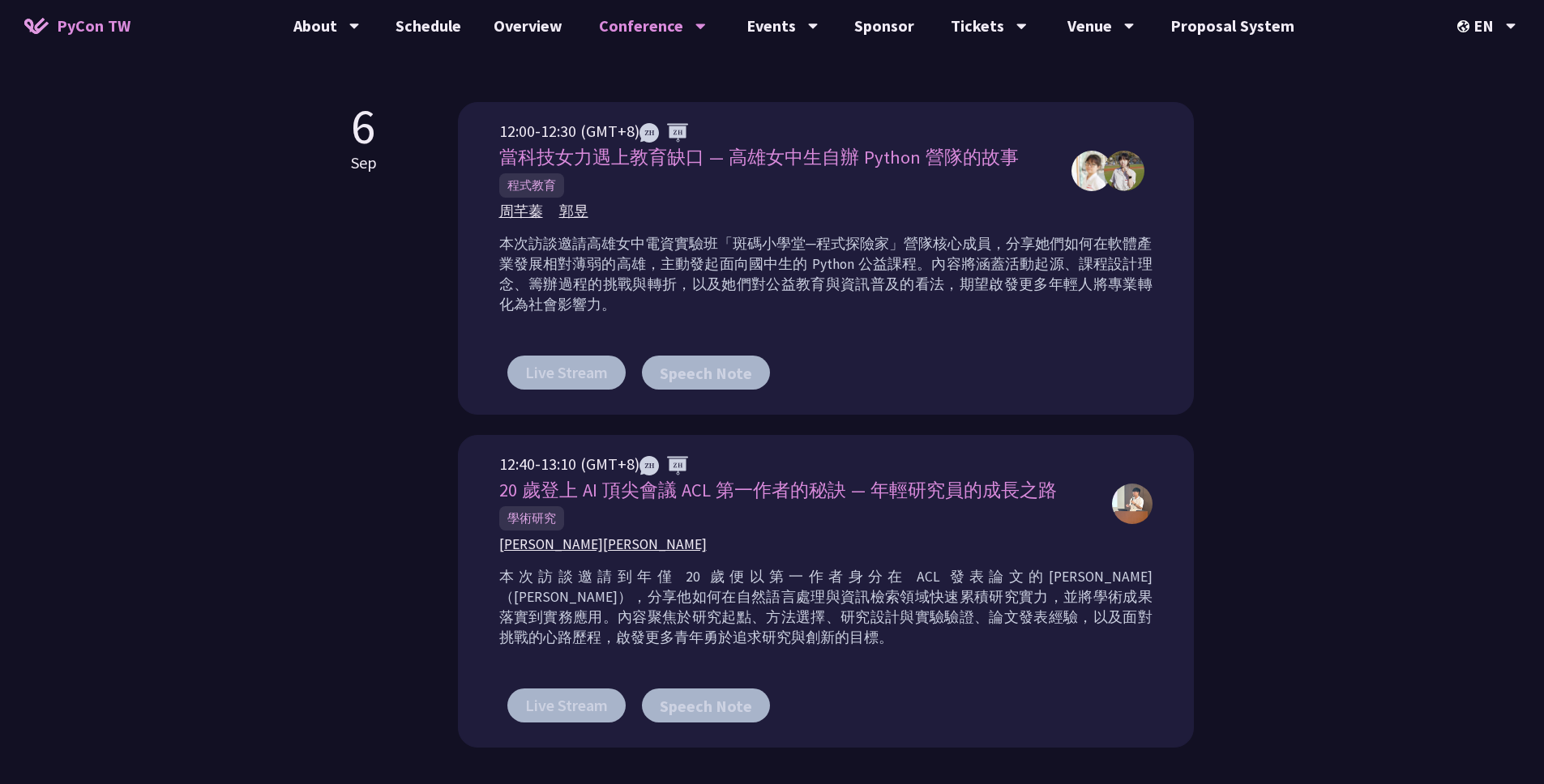
scroll to position [569, 0]
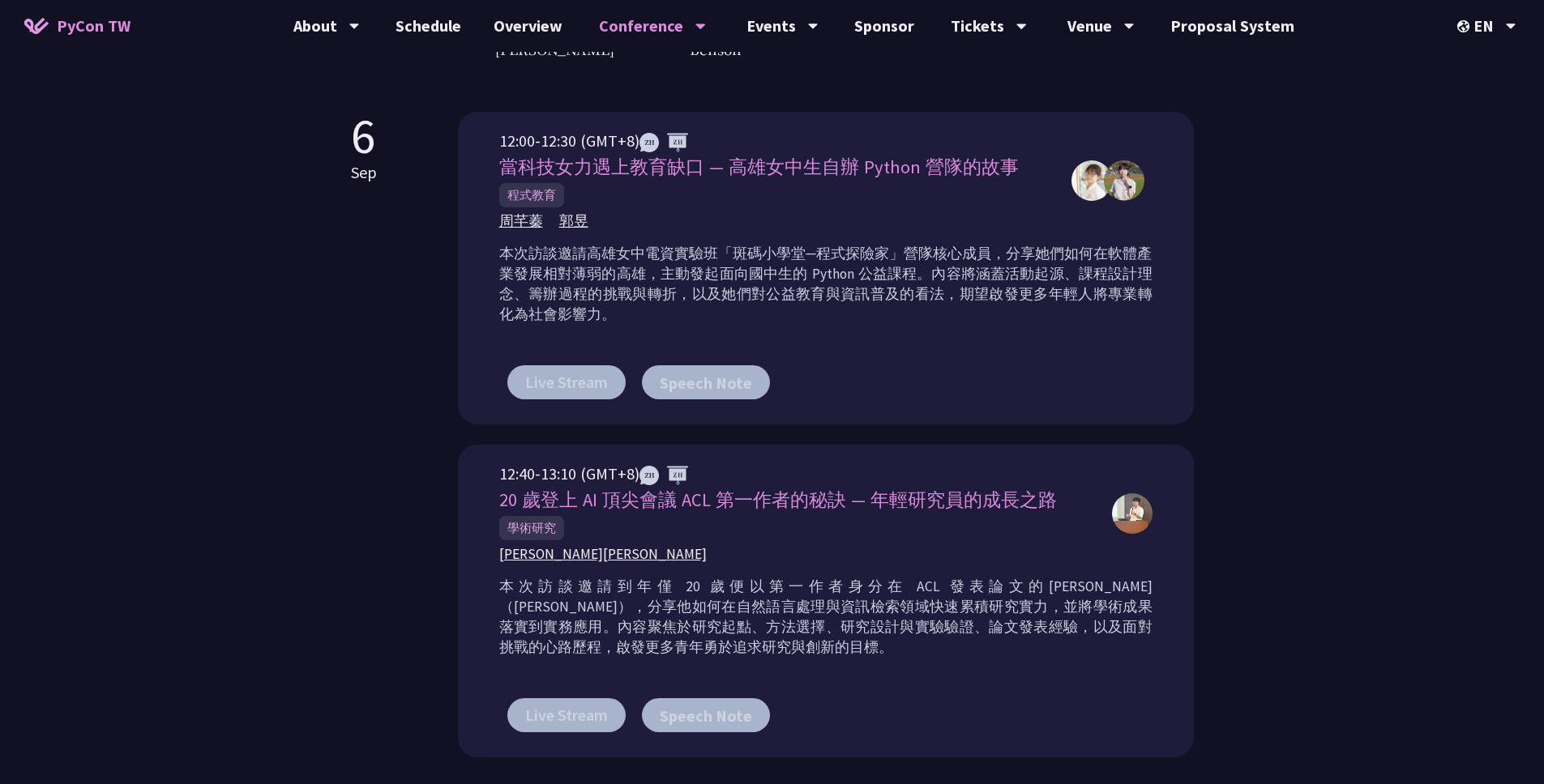
click at [1257, 367] on div "Young Inspirers Young Inspirers is an initiative first introduced by PyCon Taiw…" at bounding box center [772, 322] width 1544 height 1783
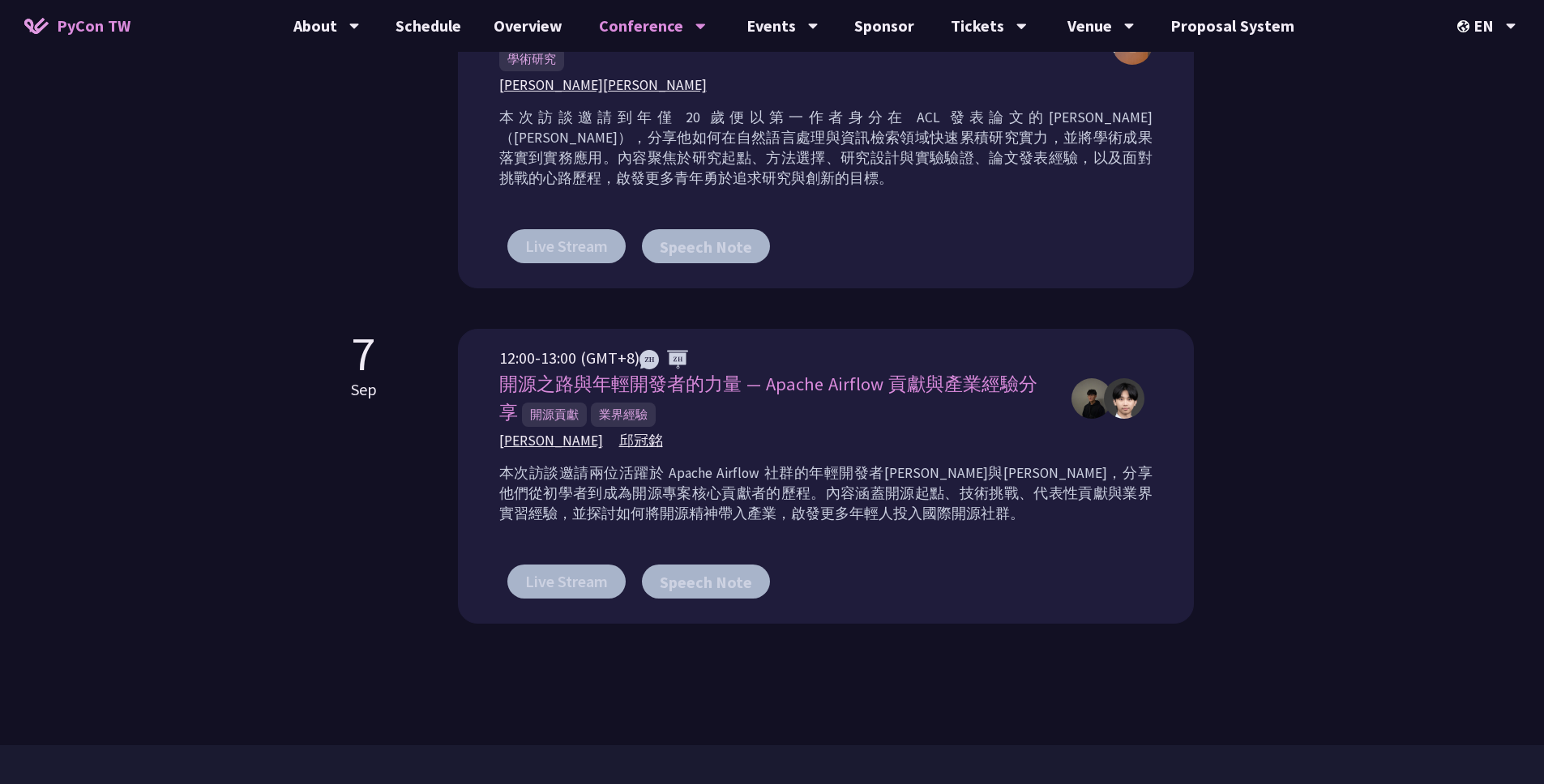
scroll to position [1045, 0]
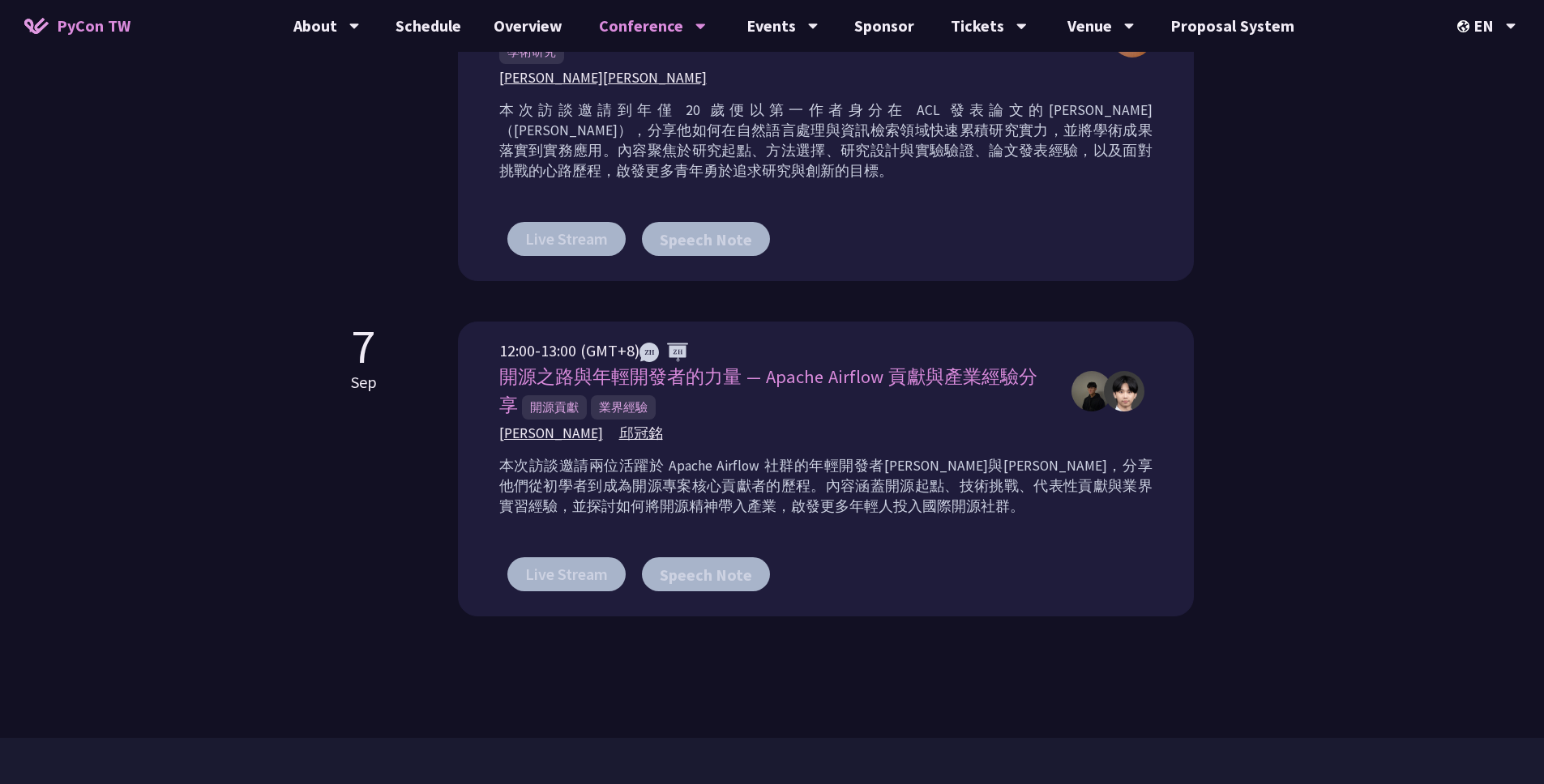
click at [1052, 433] on div "[PERSON_NAME] [PERSON_NAME]" at bounding box center [778, 434] width 556 height 20
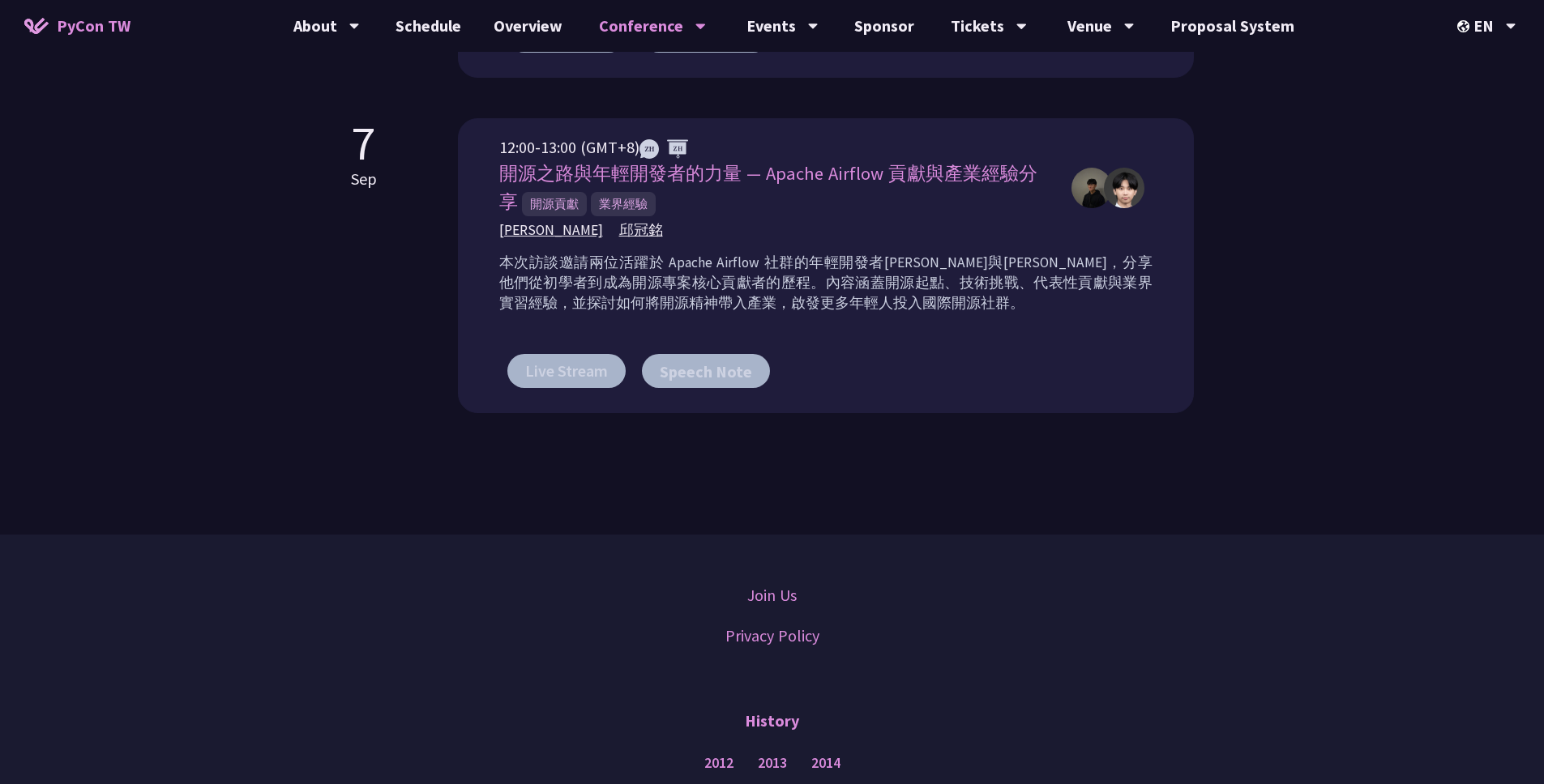
scroll to position [1261, 0]
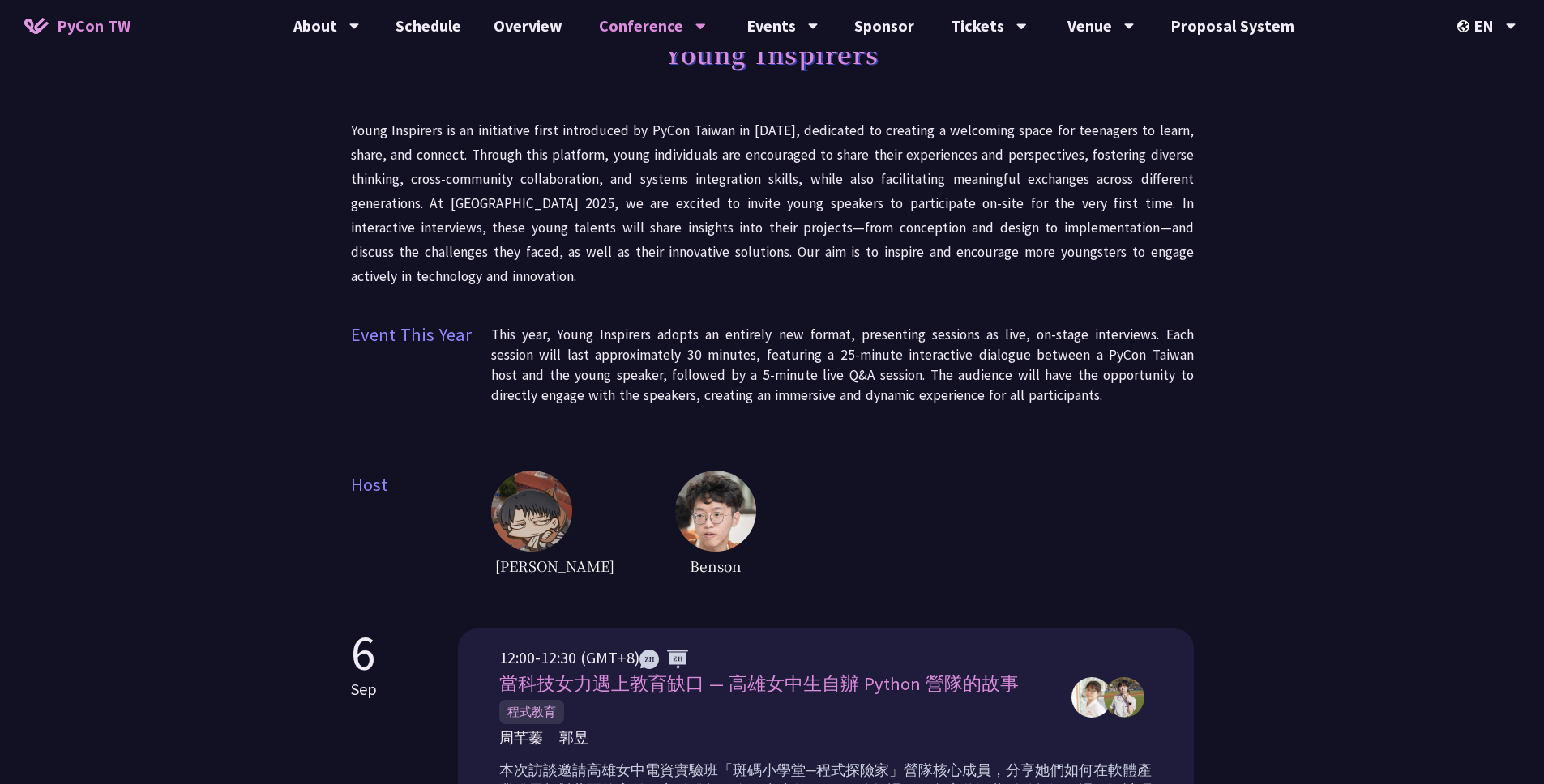
scroll to position [0, 0]
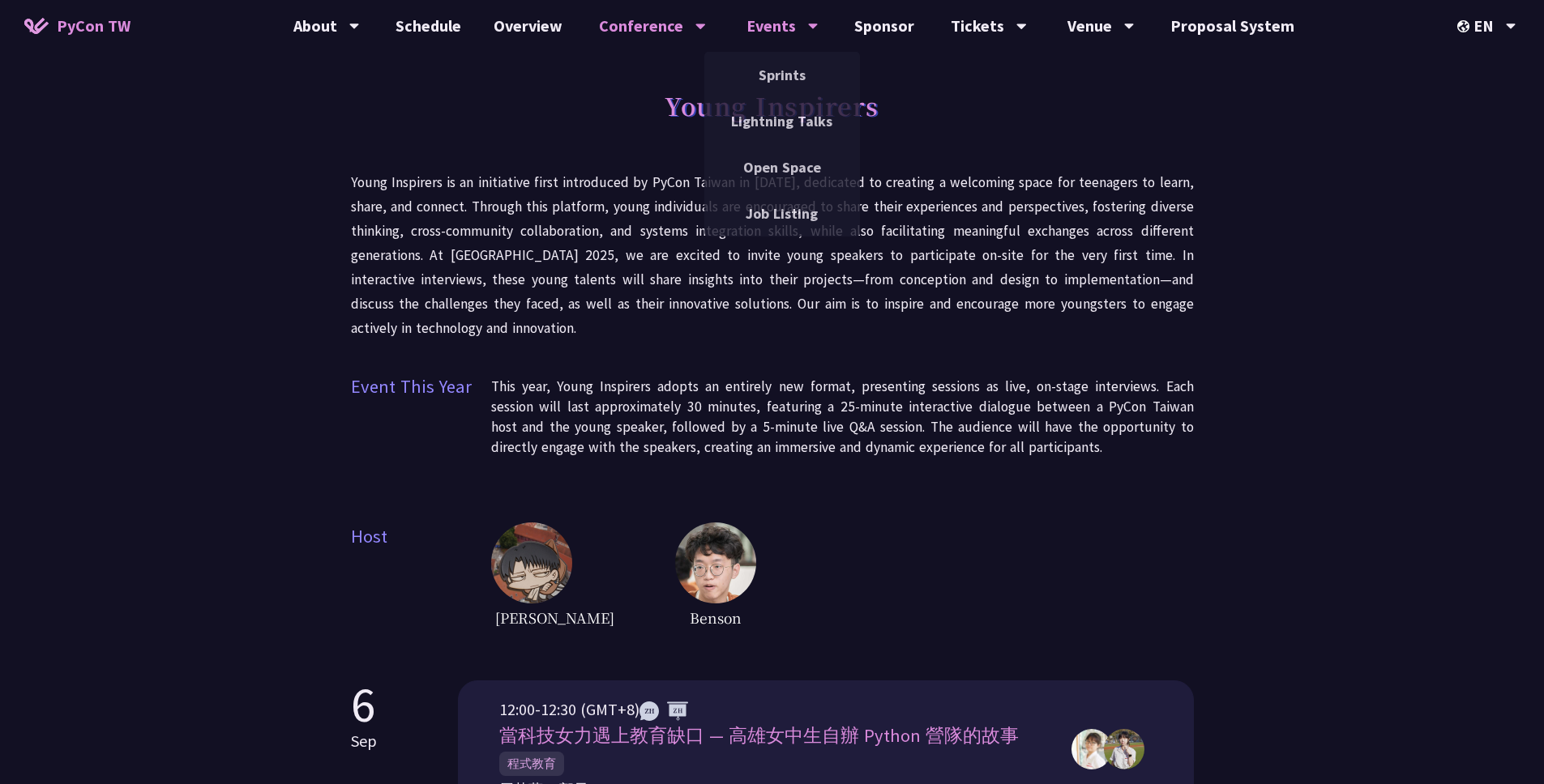
click at [360, 30] on div "Events" at bounding box center [327, 26] width 67 height 52
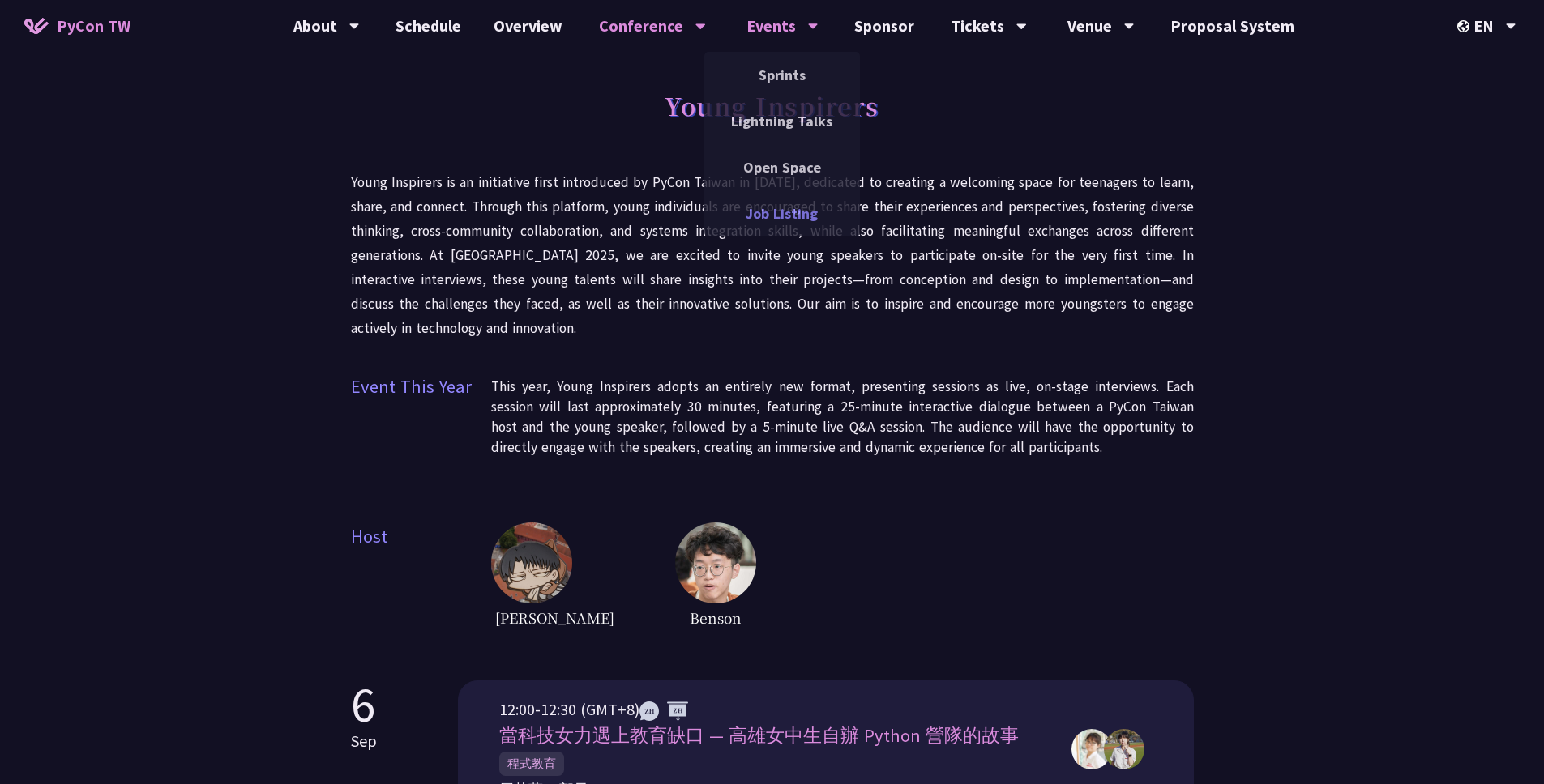
click at [797, 197] on link "Job Listing" at bounding box center [782, 213] width 156 height 38
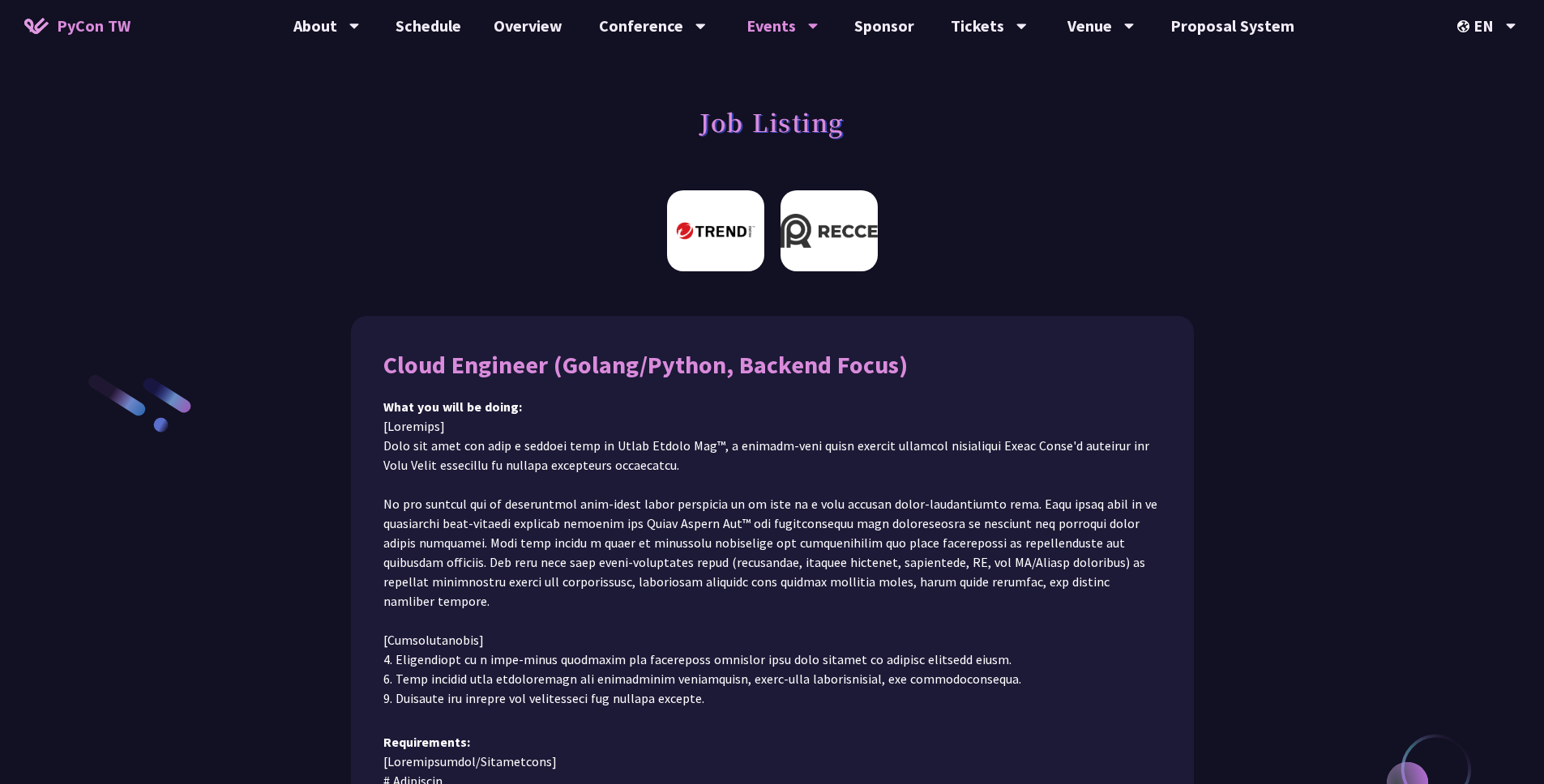
click at [839, 229] on img at bounding box center [829, 230] width 97 height 81
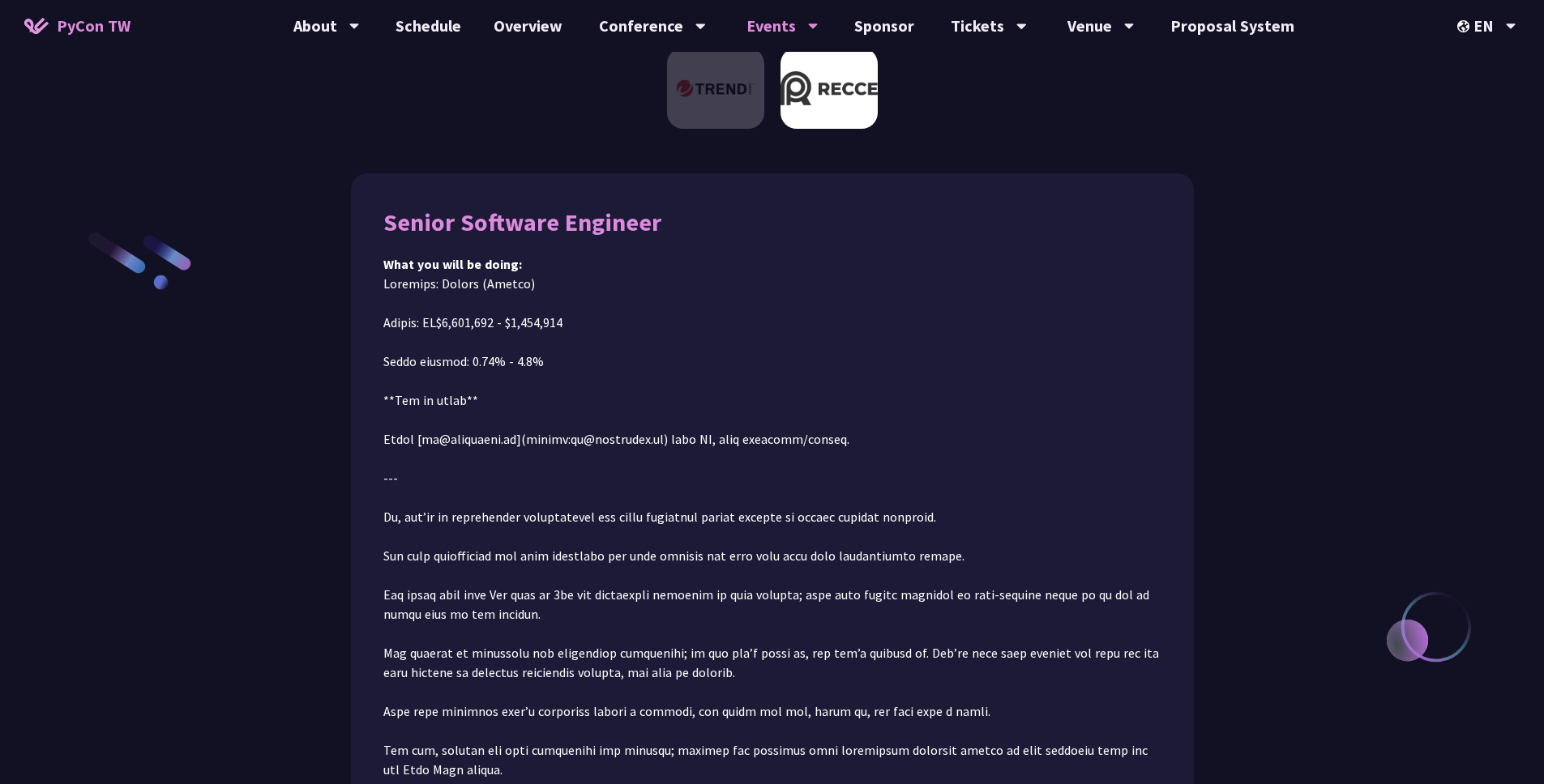
scroll to position [183, 0]
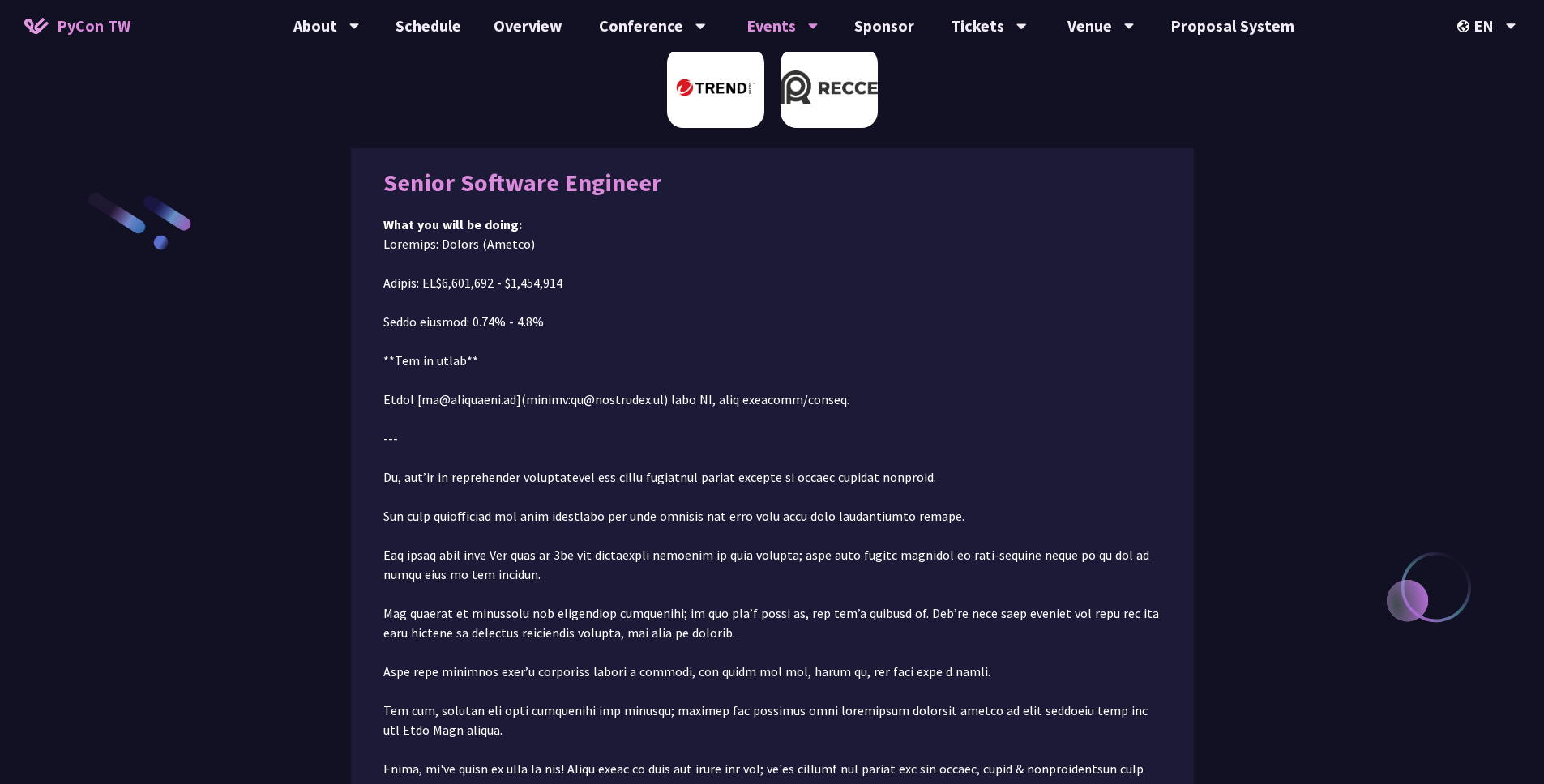
click at [732, 99] on img at bounding box center [715, 87] width 97 height 81
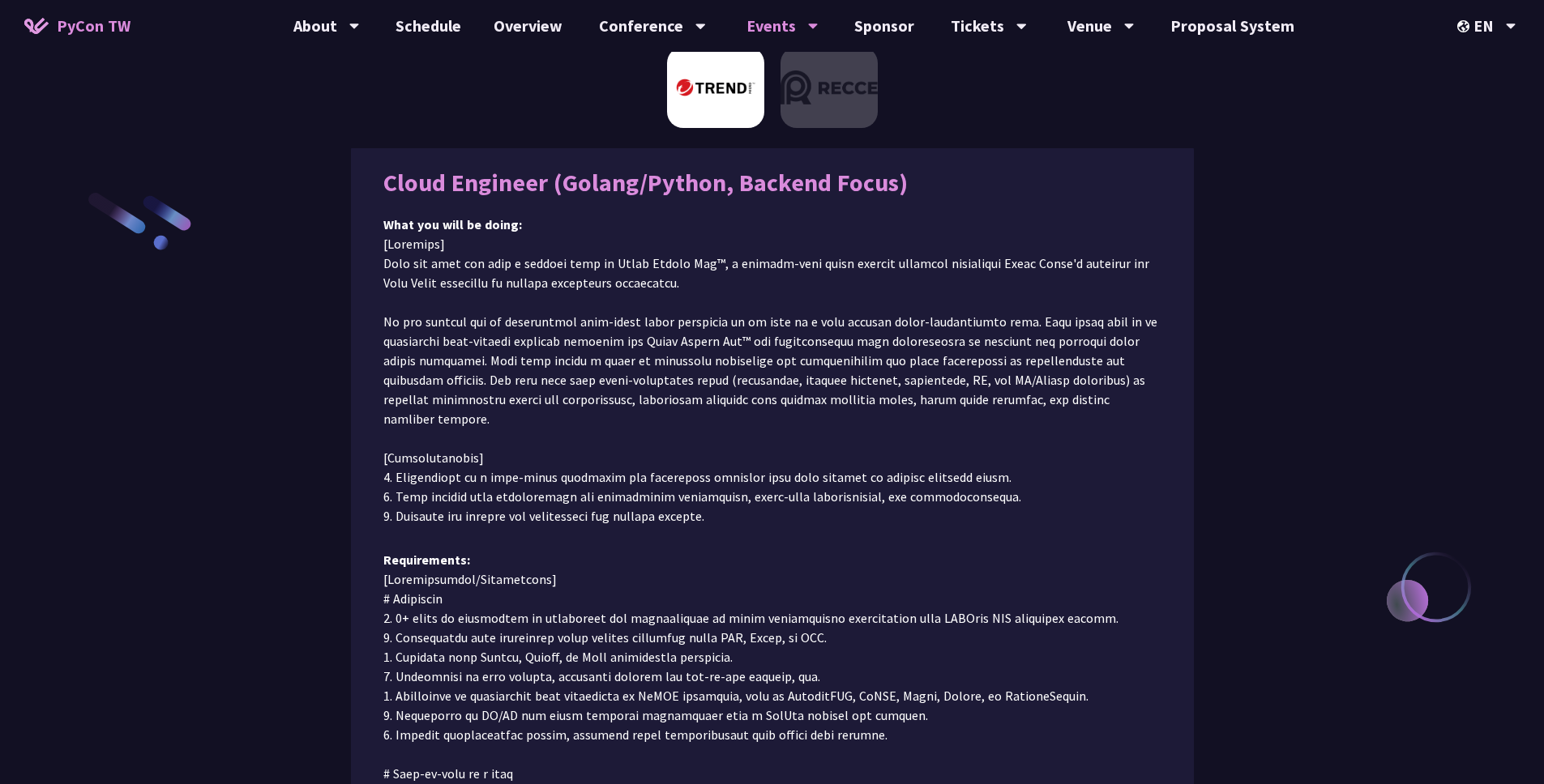
click at [810, 336] on p at bounding box center [772, 380] width 778 height 292
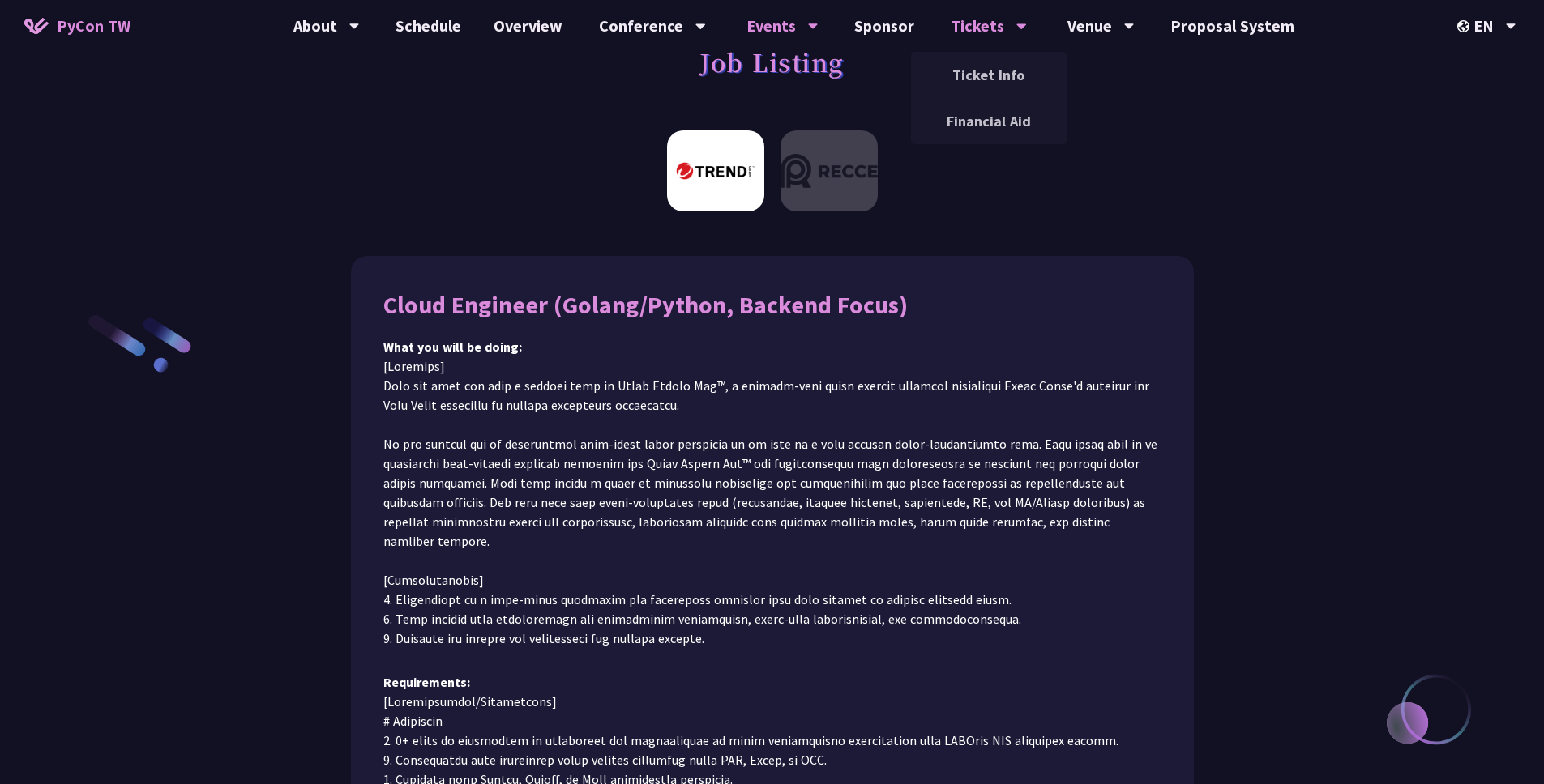
scroll to position [40, 0]
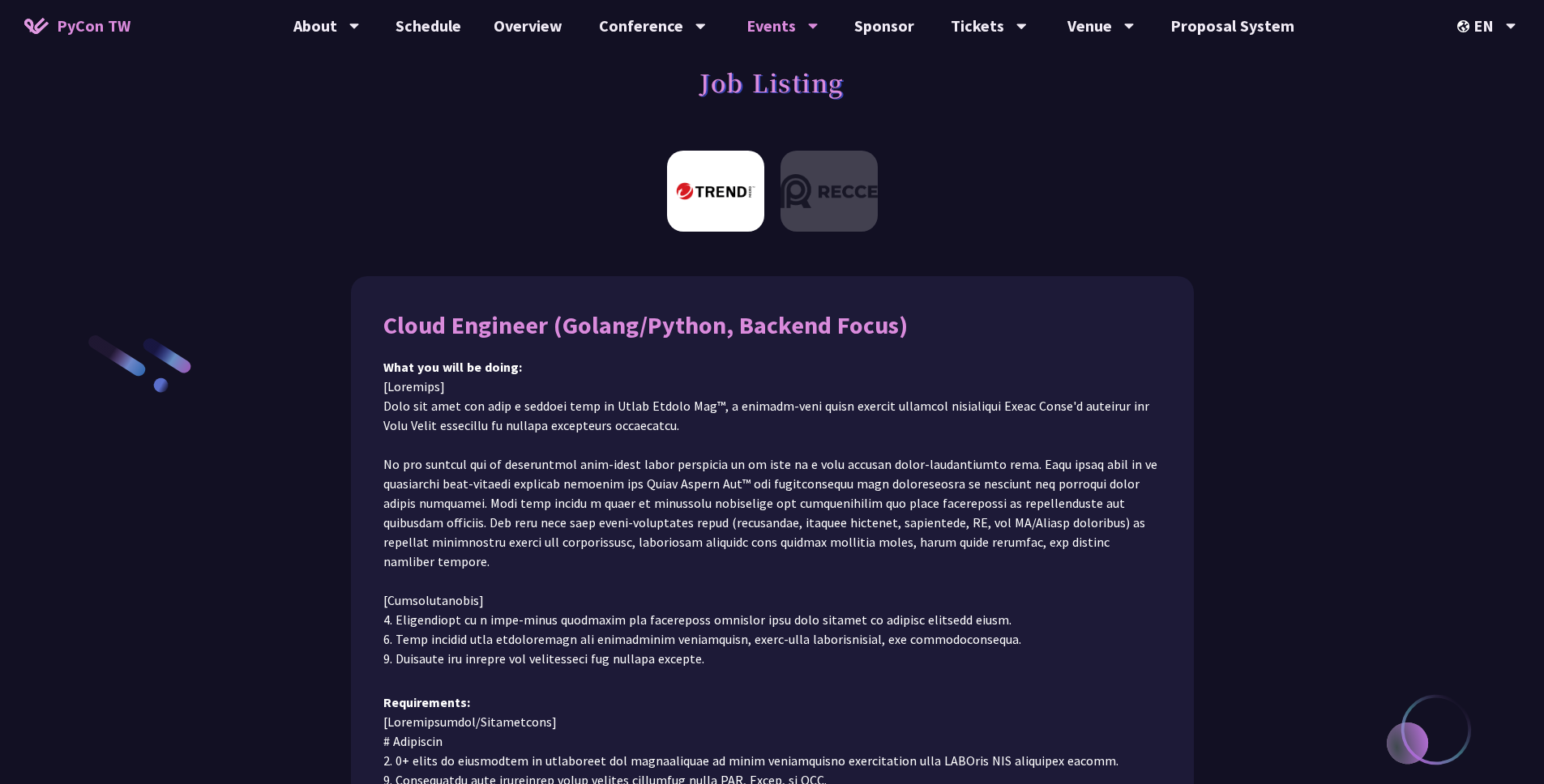
click at [104, 35] on span "PyCon TW" at bounding box center [94, 26] width 74 height 24
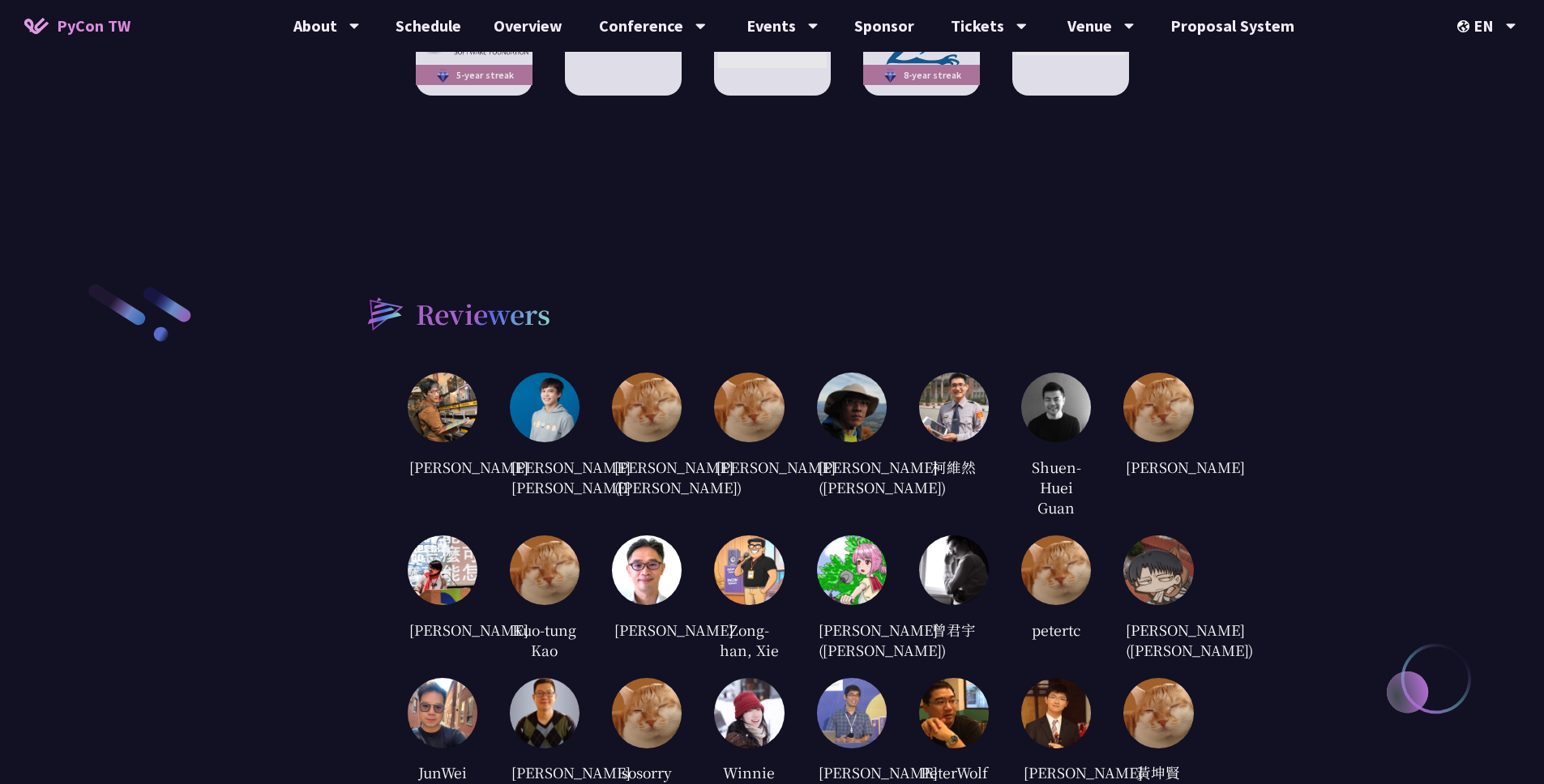
scroll to position [3295, 0]
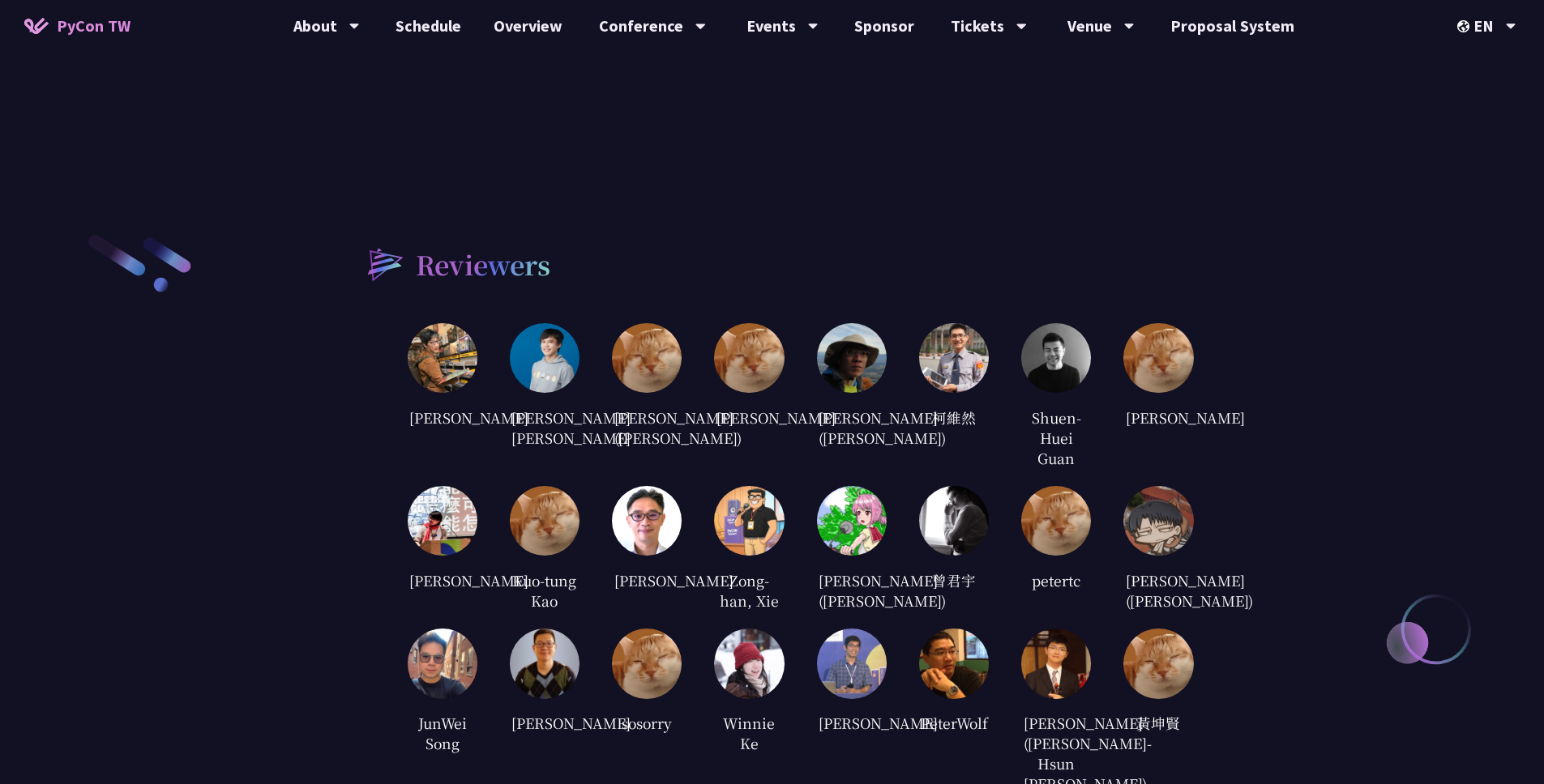
click at [652, 498] on img at bounding box center [646, 521] width 70 height 70
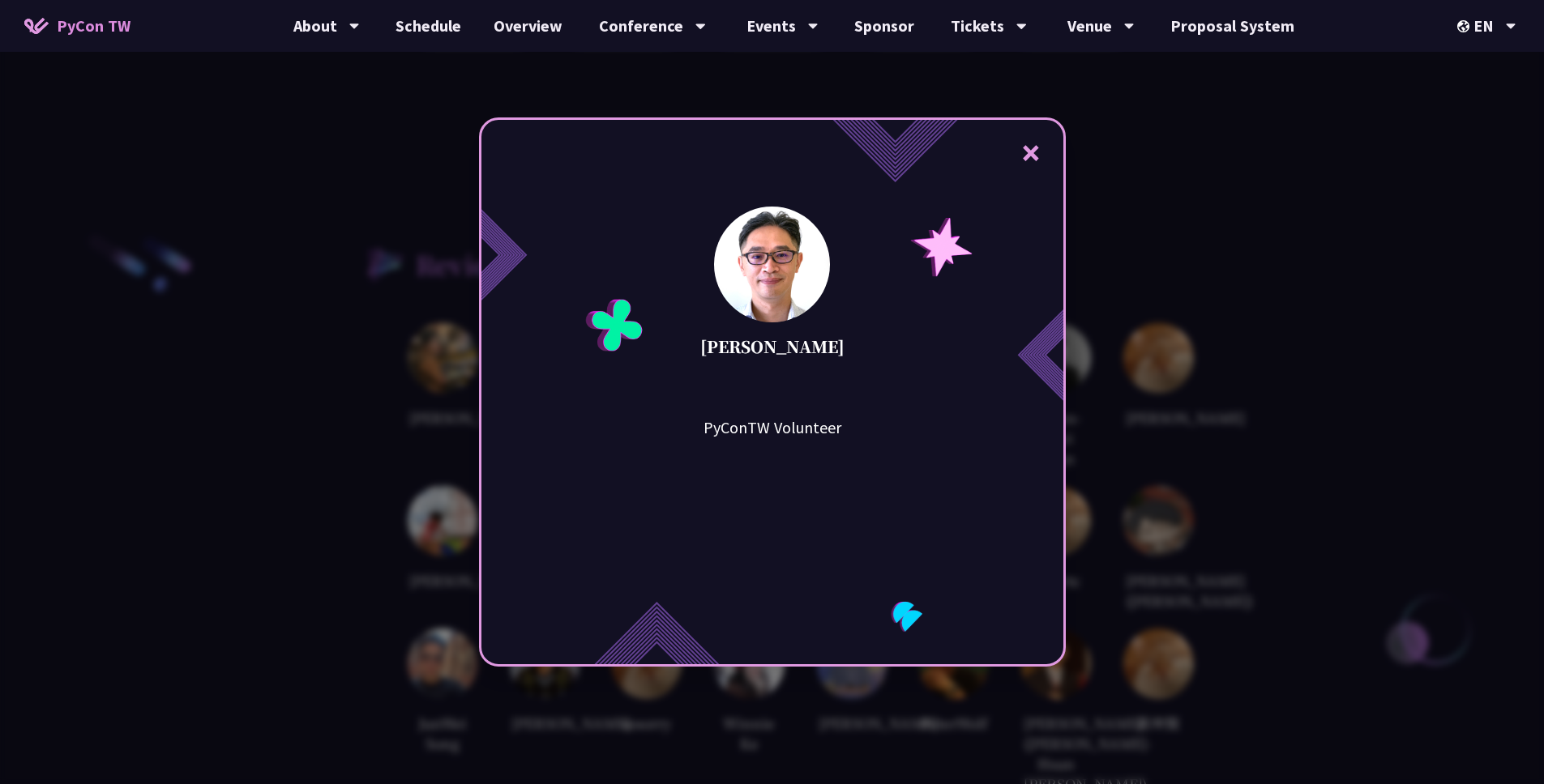
click at [1044, 154] on button "×" at bounding box center [1031, 152] width 48 height 48
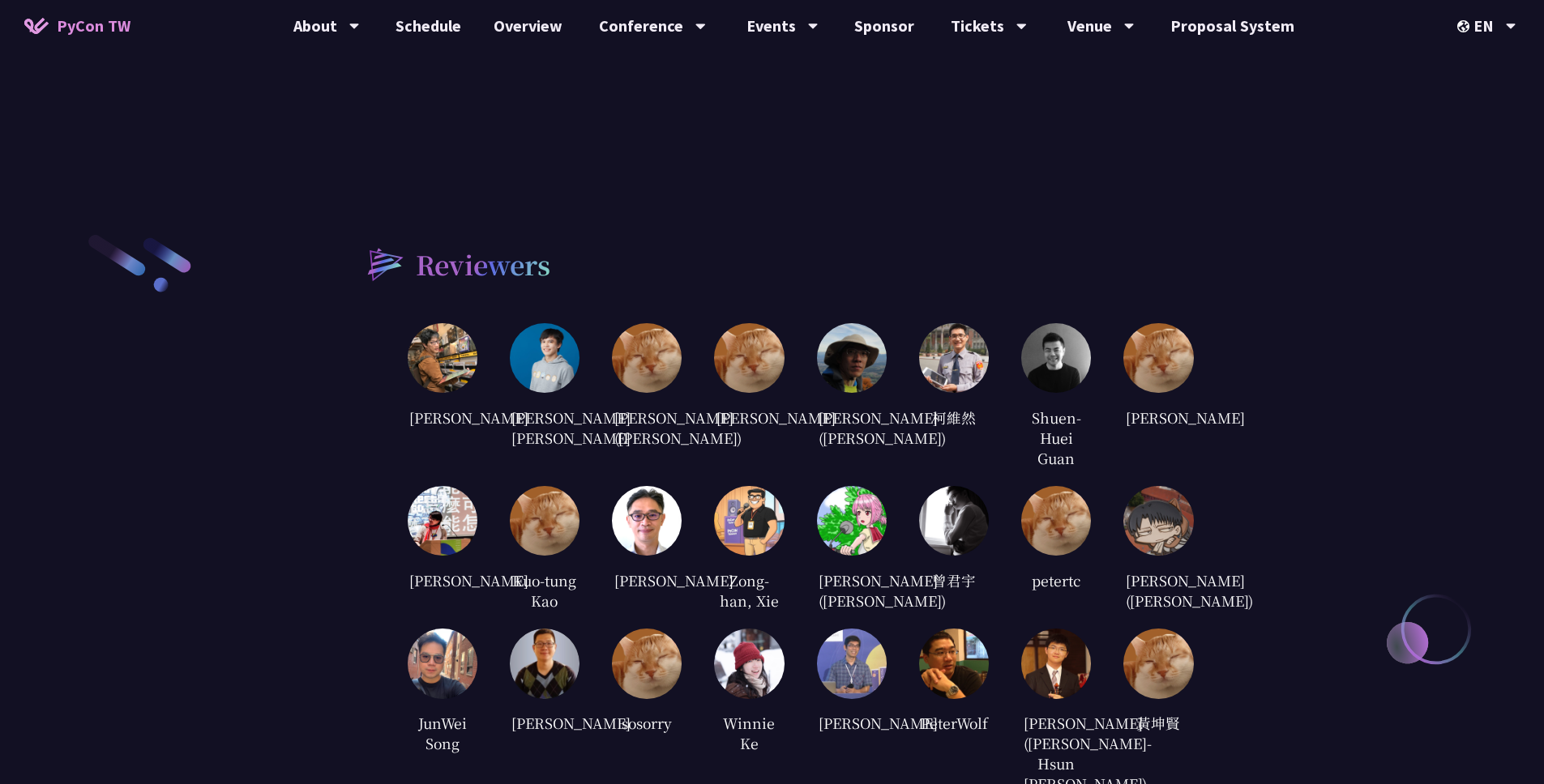
click at [1388, 266] on div "Reviewers [PERSON_NAME] [PERSON_NAME] [PERSON_NAME] [PERSON_NAME] ([PERSON_NAME…" at bounding box center [772, 595] width 1544 height 888
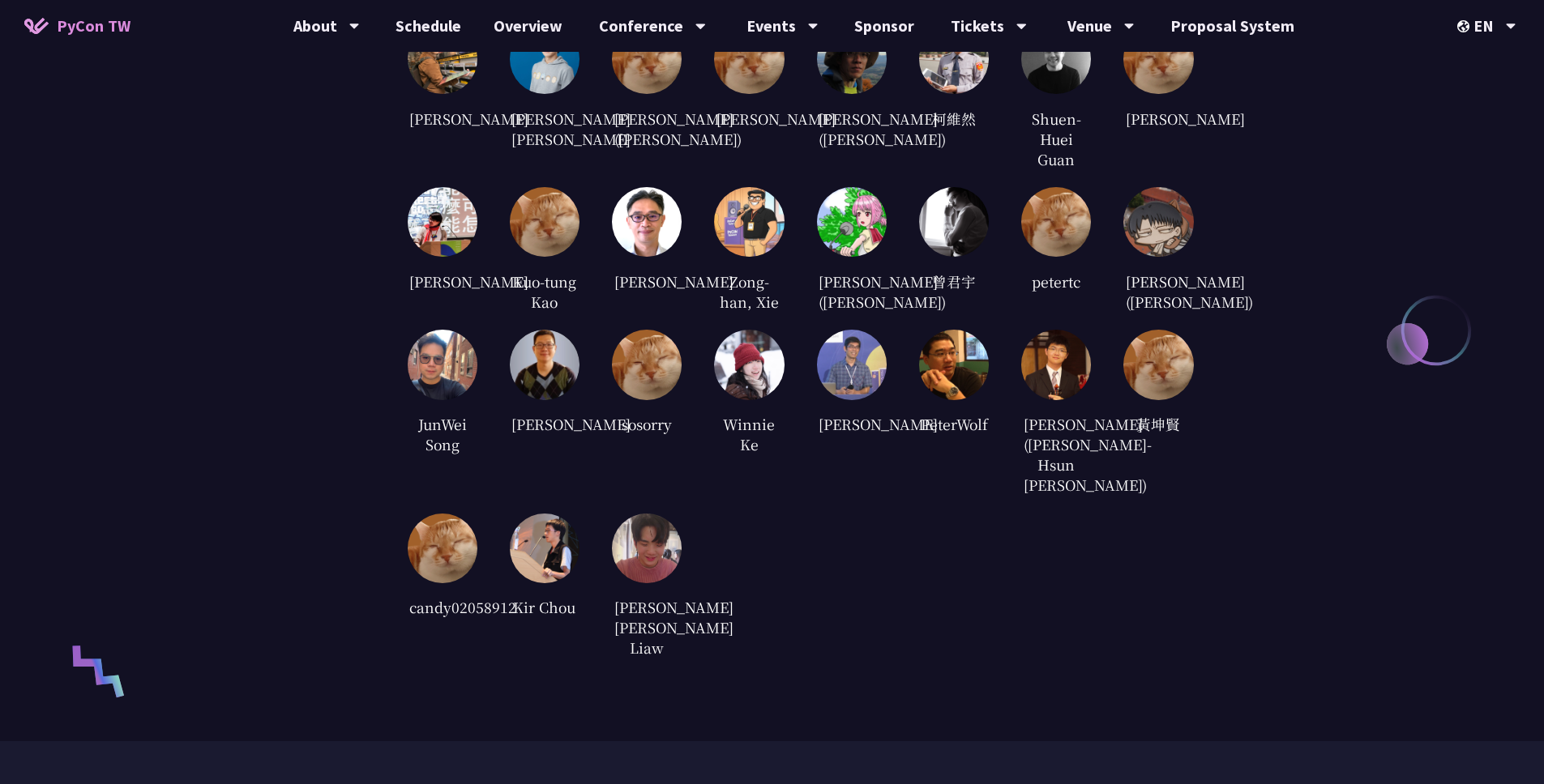
scroll to position [3596, 0]
